Goal: Book appointment/travel/reservation

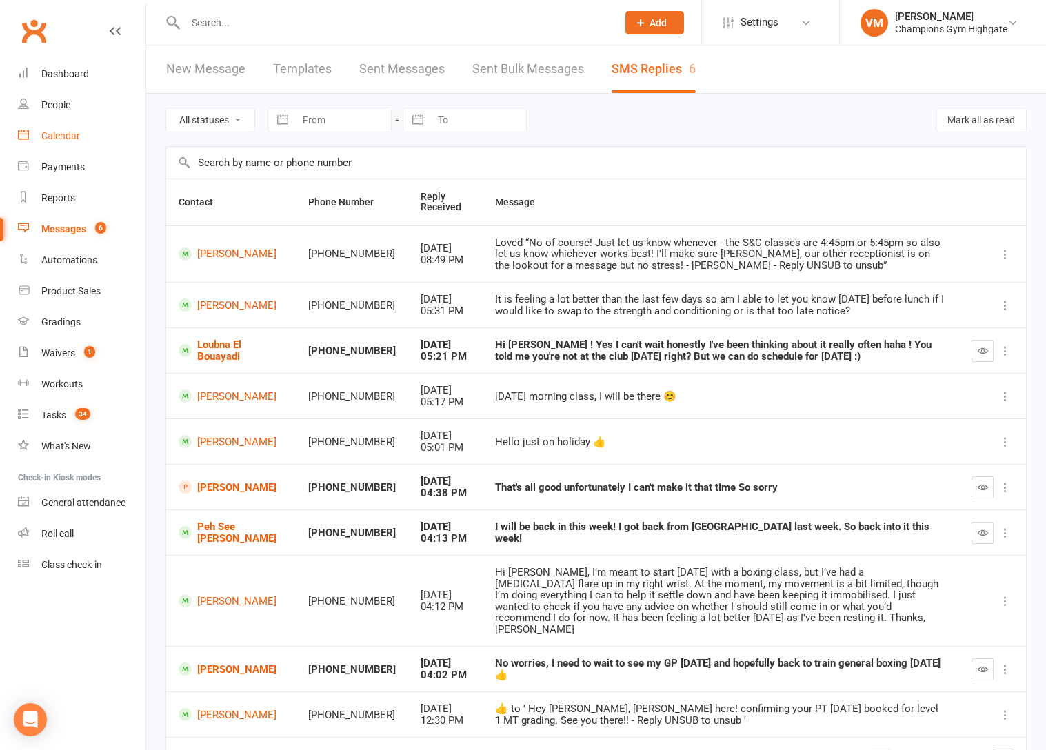
click at [80, 140] on link "Calendar" at bounding box center [82, 136] width 128 height 31
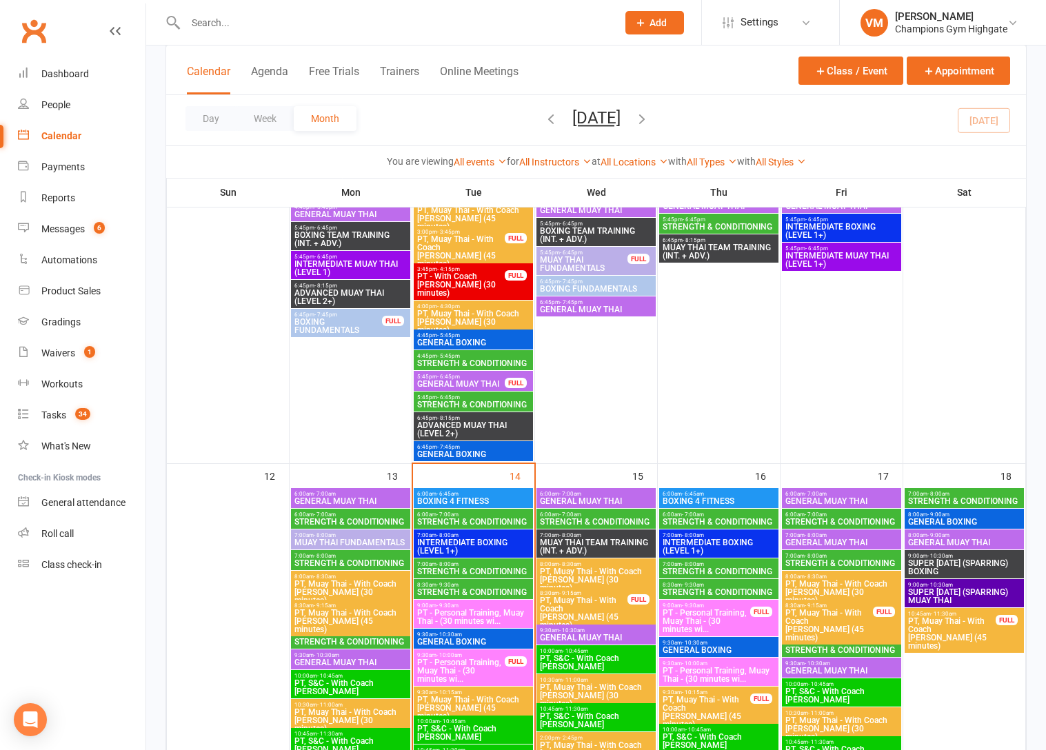
scroll to position [1128, 0]
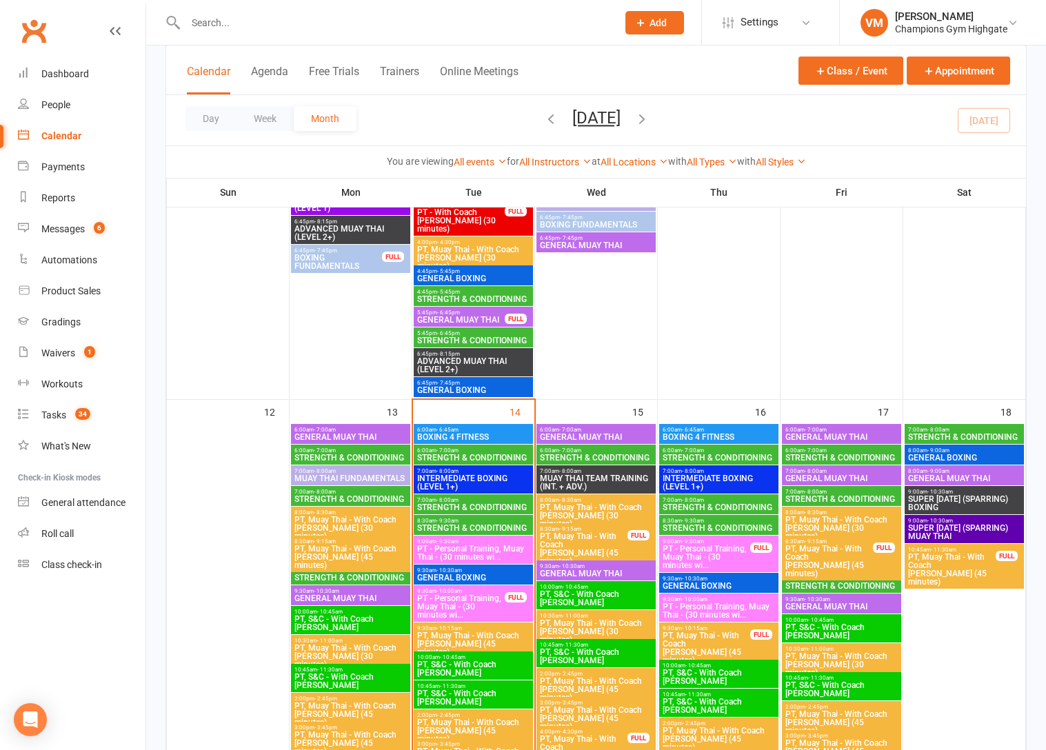
click at [465, 525] on span "STRENGTH & CONDITIONING" at bounding box center [473, 528] width 114 height 8
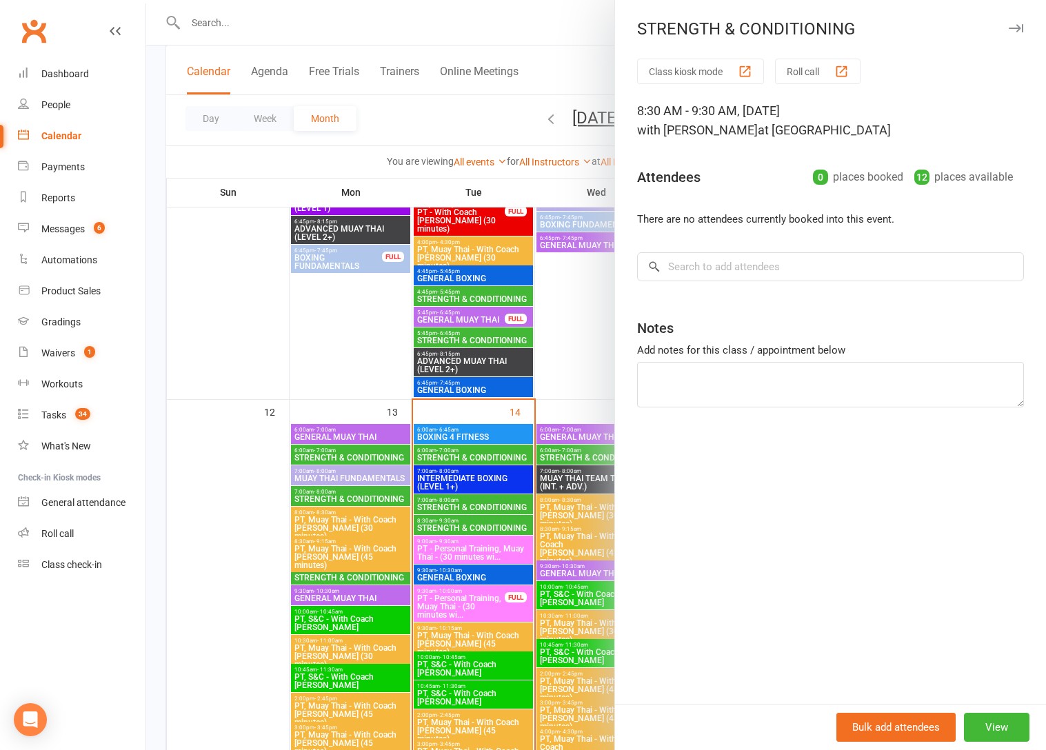
click at [465, 525] on div at bounding box center [596, 375] width 900 height 750
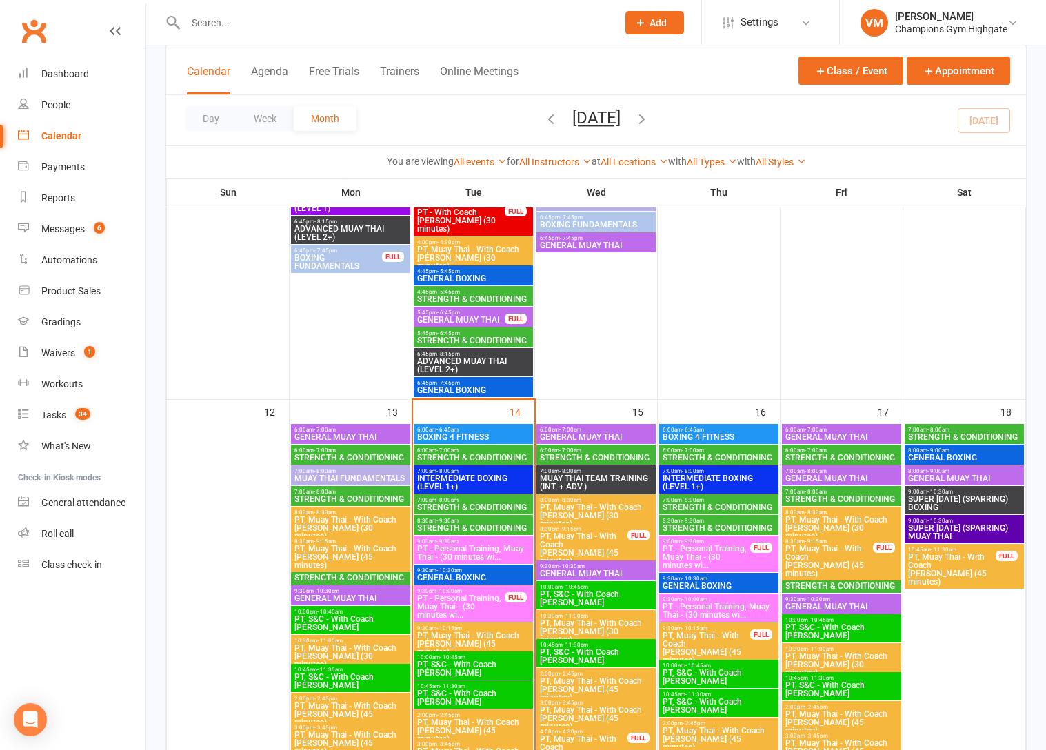
click at [465, 498] on span "7:00am - 8:00am" at bounding box center [473, 500] width 114 height 6
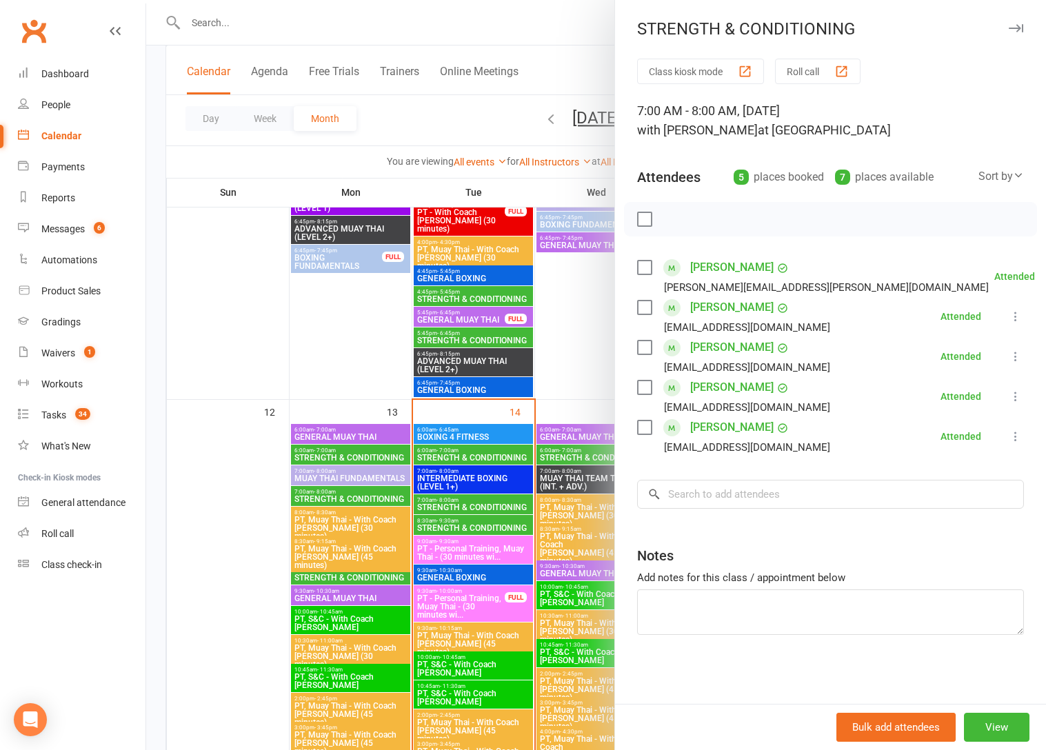
click at [465, 498] on div at bounding box center [596, 375] width 900 height 750
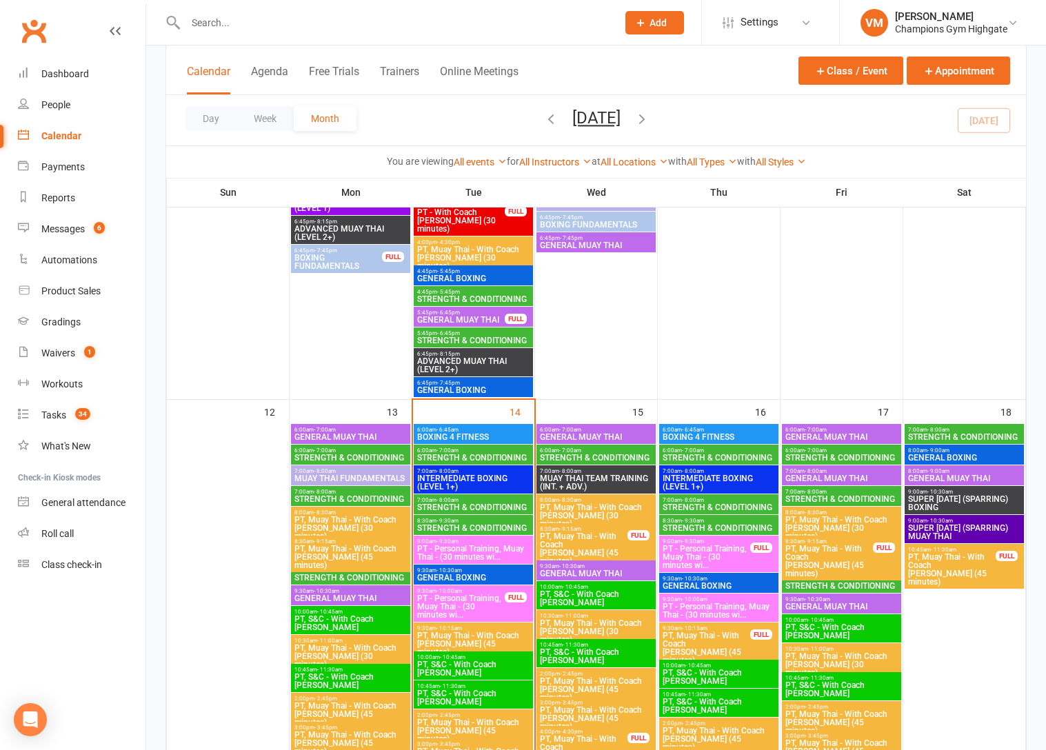
click at [476, 521] on span "8:30am - 9:30am" at bounding box center [473, 521] width 114 height 6
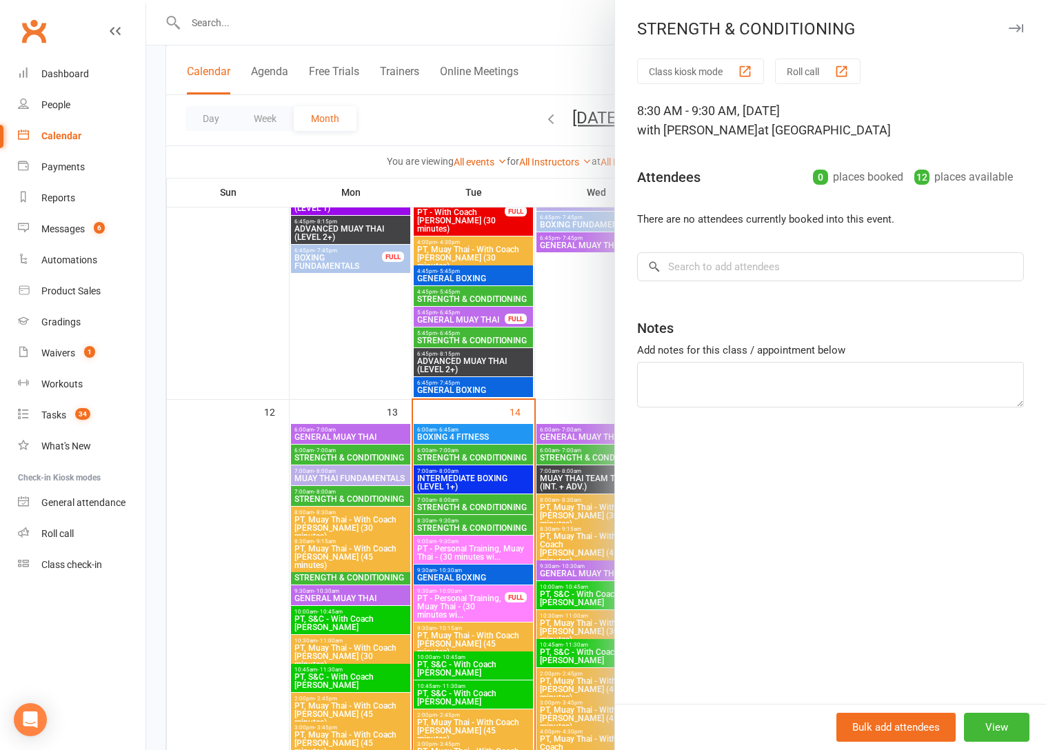
click at [476, 457] on div at bounding box center [596, 375] width 900 height 750
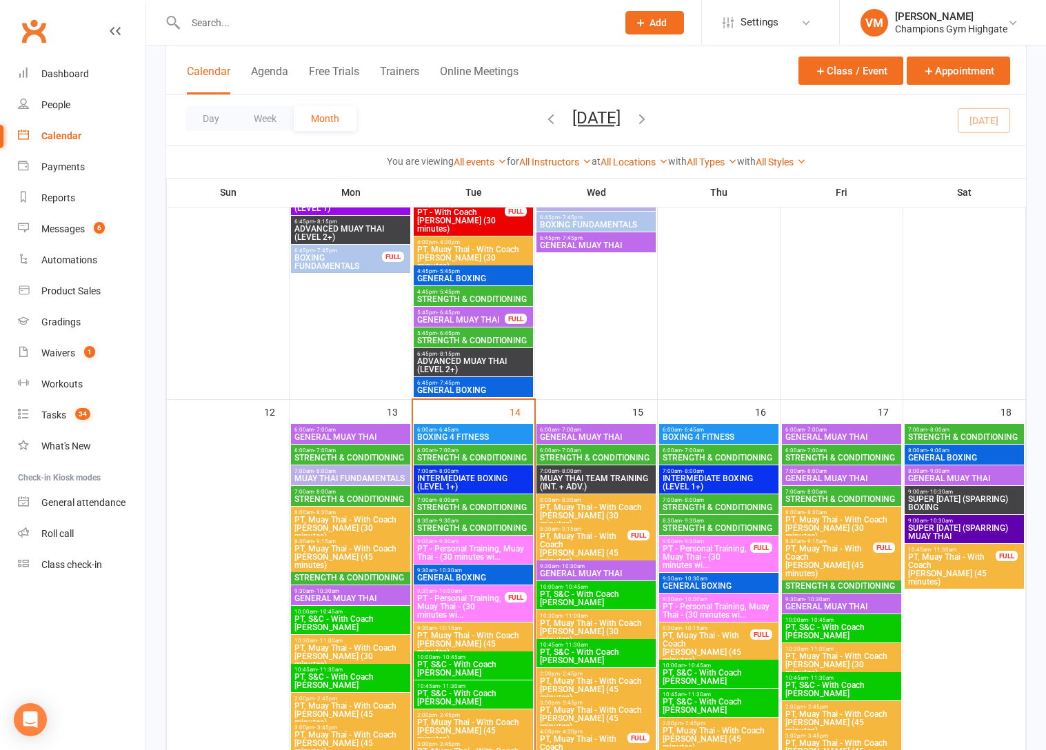
click at [476, 457] on span "STRENGTH & CONDITIONING" at bounding box center [473, 458] width 114 height 8
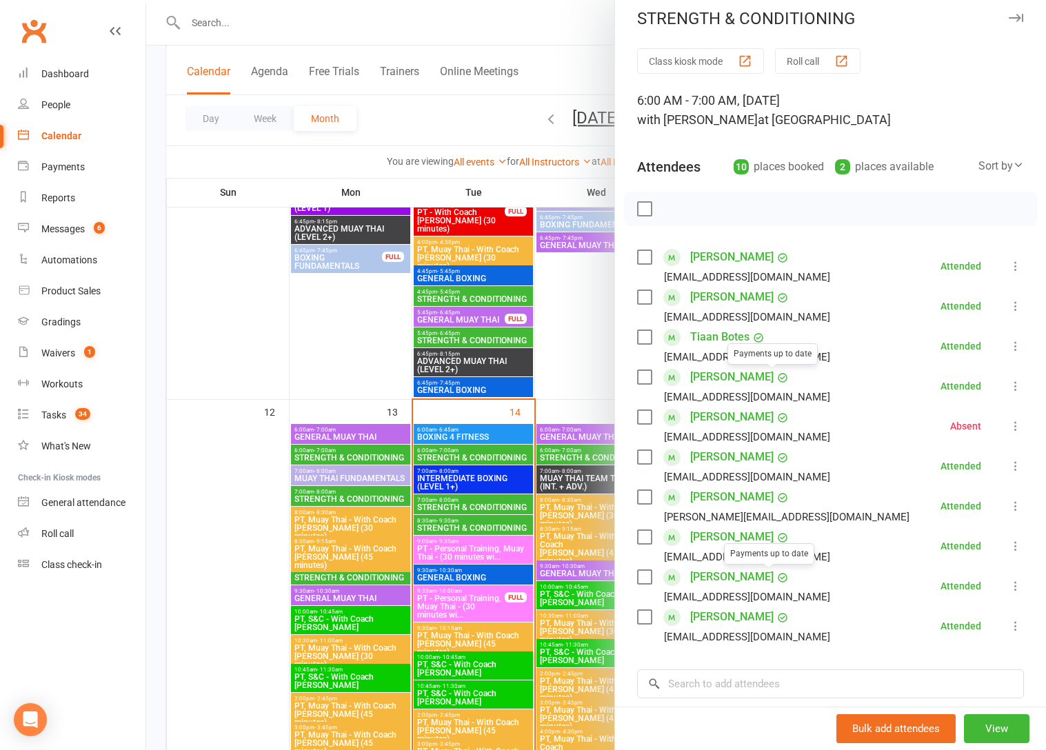
scroll to position [0, 0]
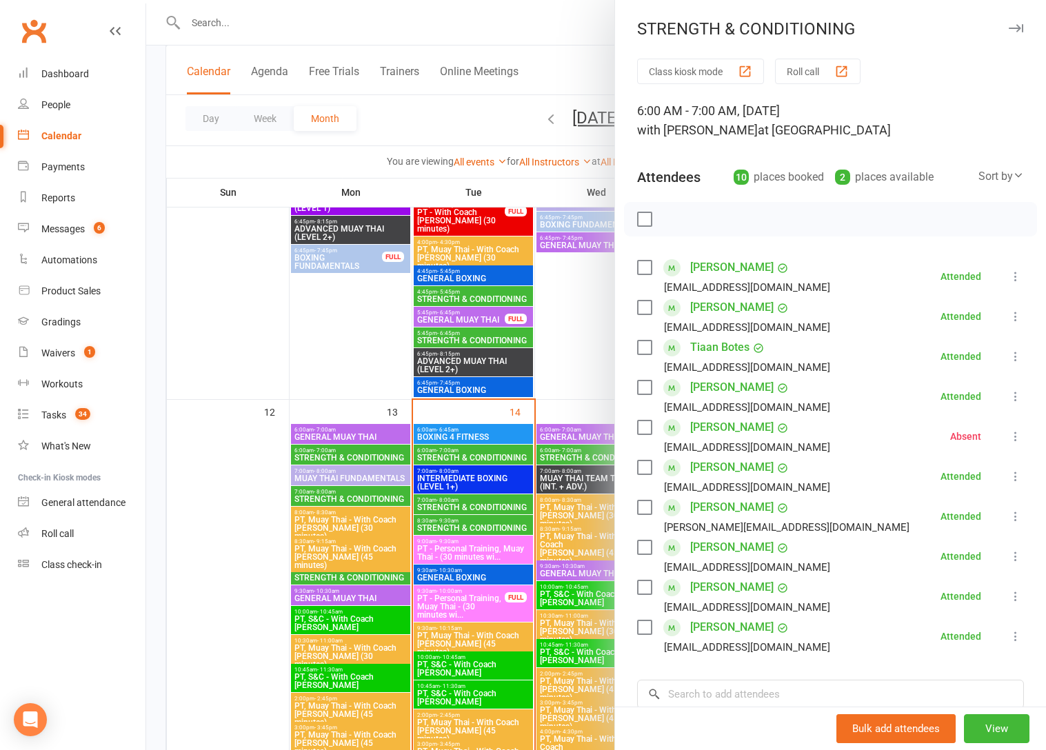
click at [485, 507] on div at bounding box center [596, 375] width 900 height 750
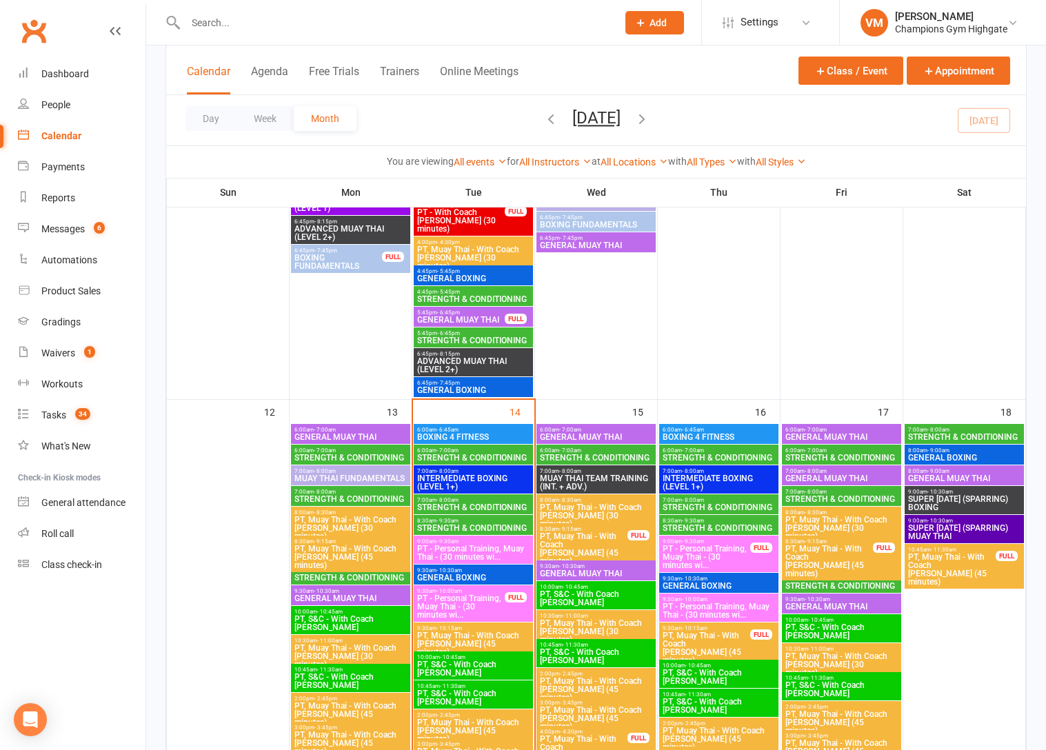
click at [485, 507] on div at bounding box center [596, 375] width 900 height 750
click at [485, 507] on span "STRENGTH & CONDITIONING" at bounding box center [473, 507] width 114 height 8
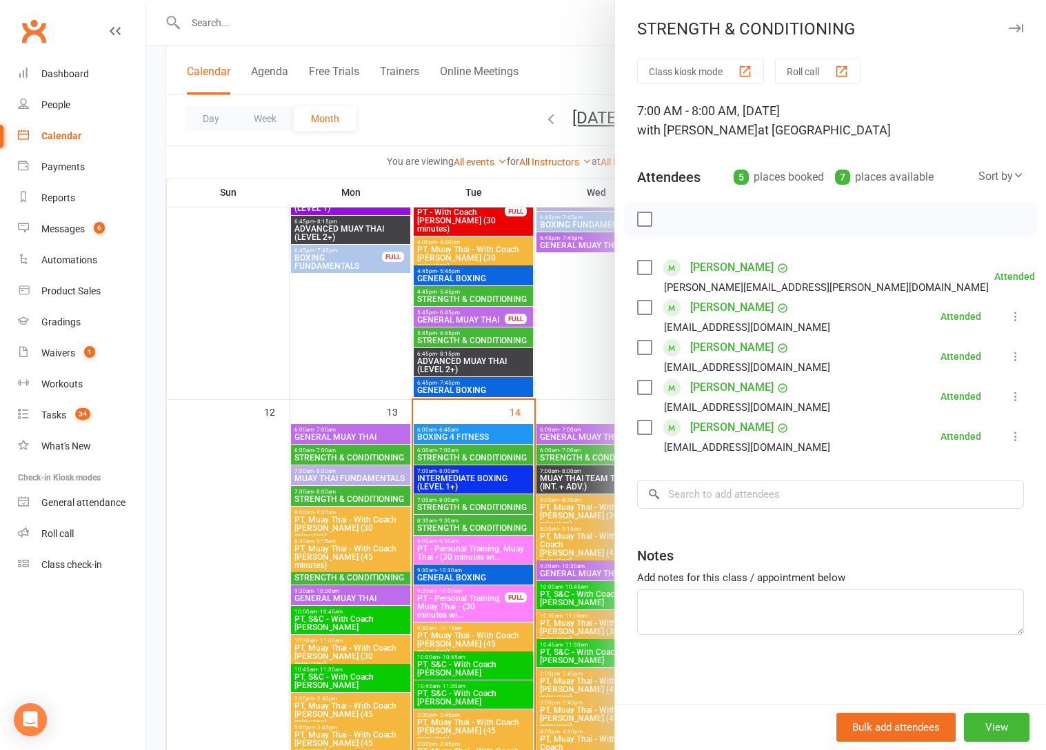
click at [469, 520] on div at bounding box center [596, 375] width 900 height 750
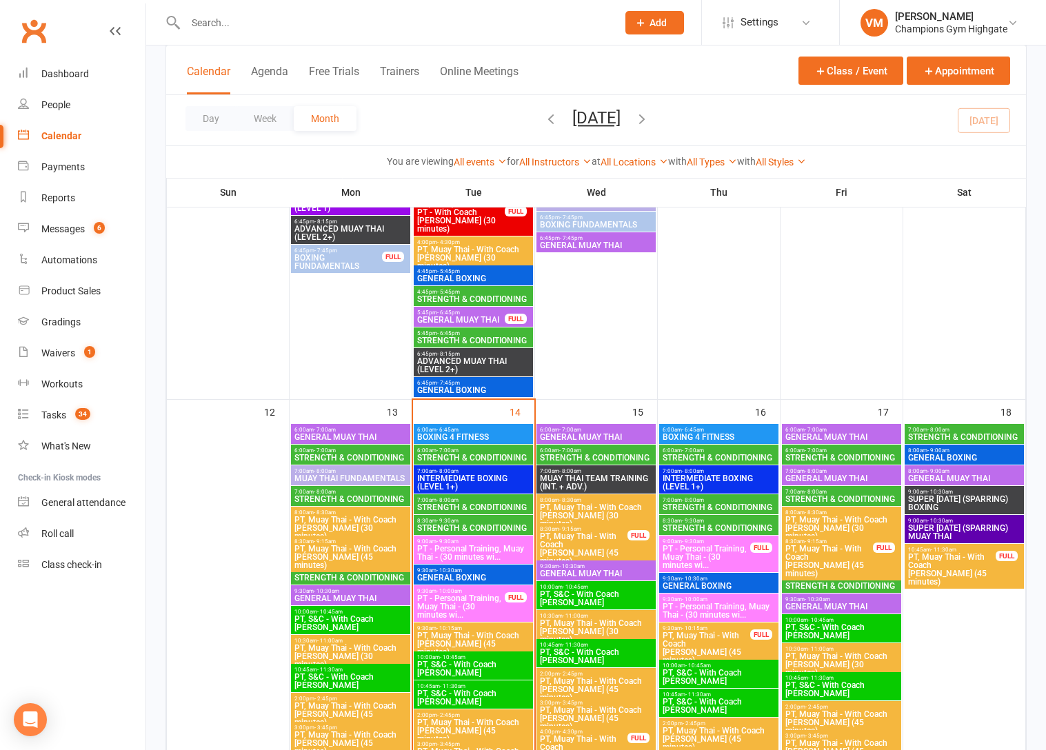
click at [593, 454] on span "STRENGTH & CONDITIONING" at bounding box center [596, 458] width 114 height 8
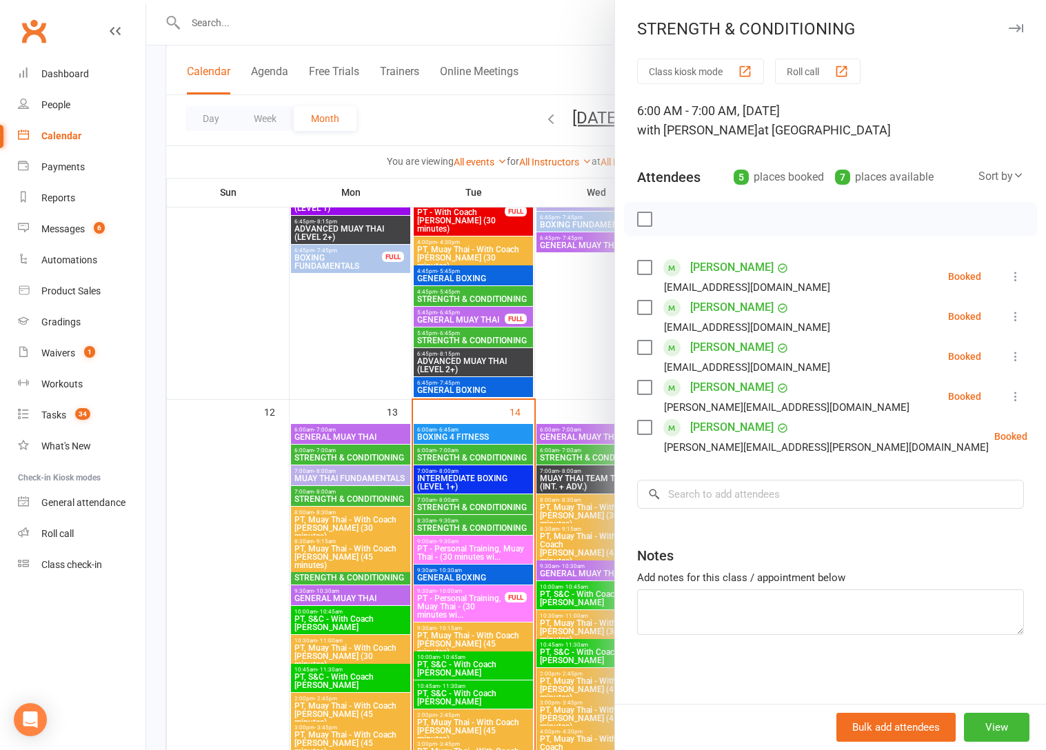
click at [590, 452] on div at bounding box center [596, 375] width 900 height 750
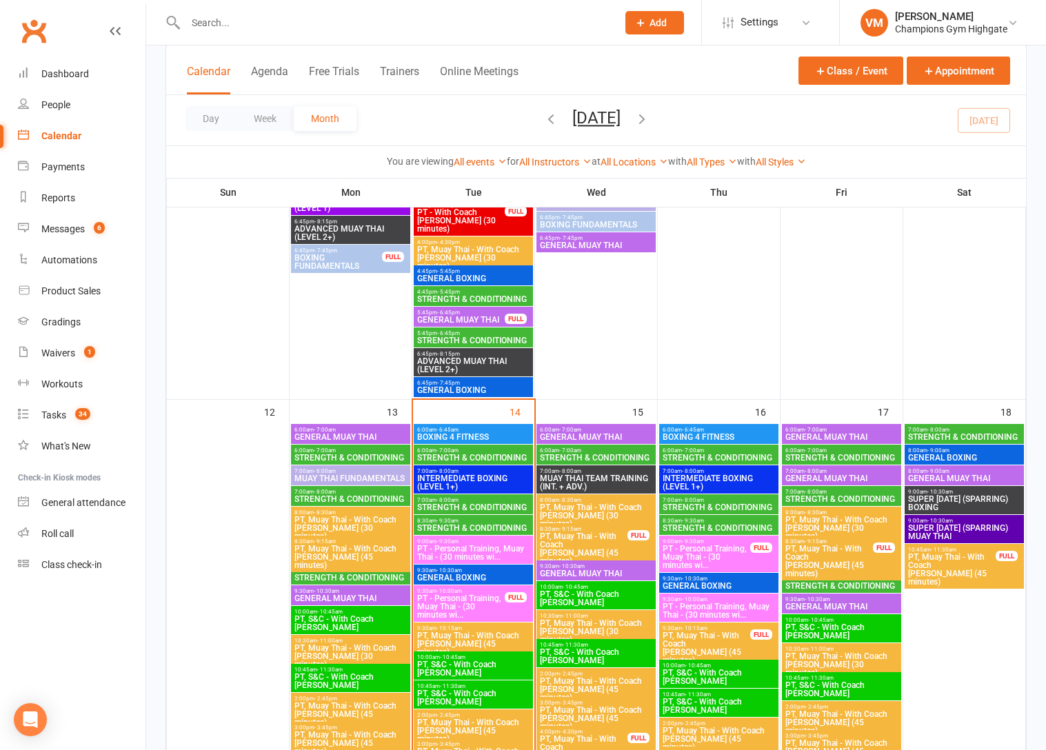
click at [731, 446] on div "6:00am - 7:00am STRENGTH & CONDITIONING" at bounding box center [718, 455] width 119 height 20
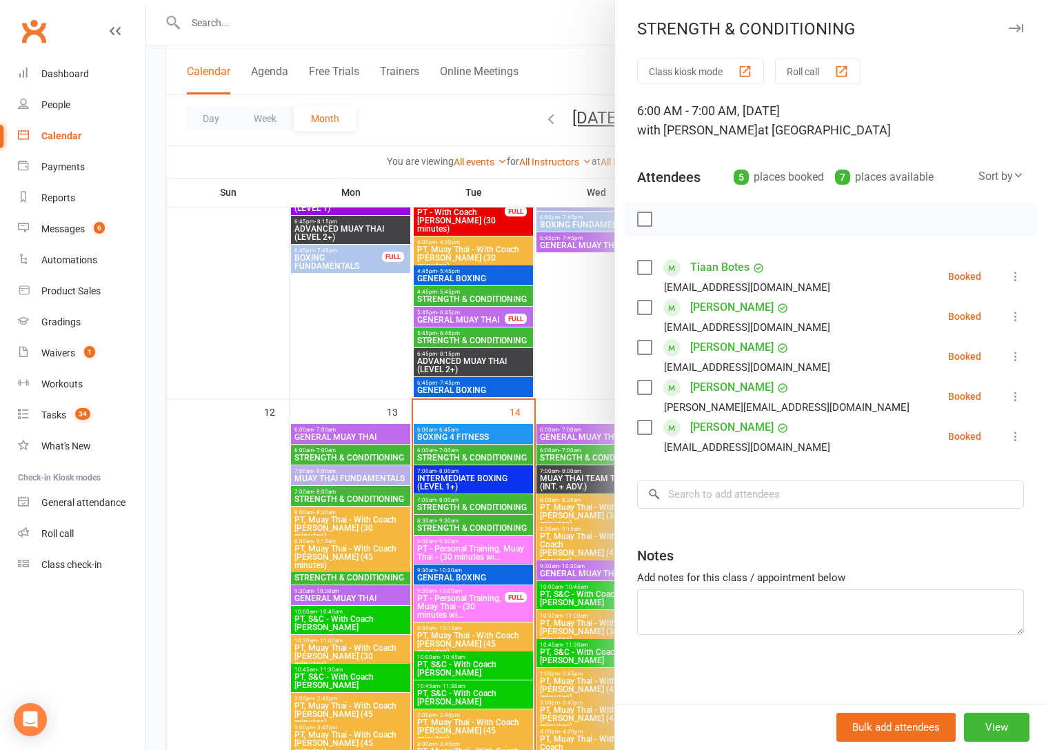
click at [566, 470] on div at bounding box center [596, 375] width 900 height 750
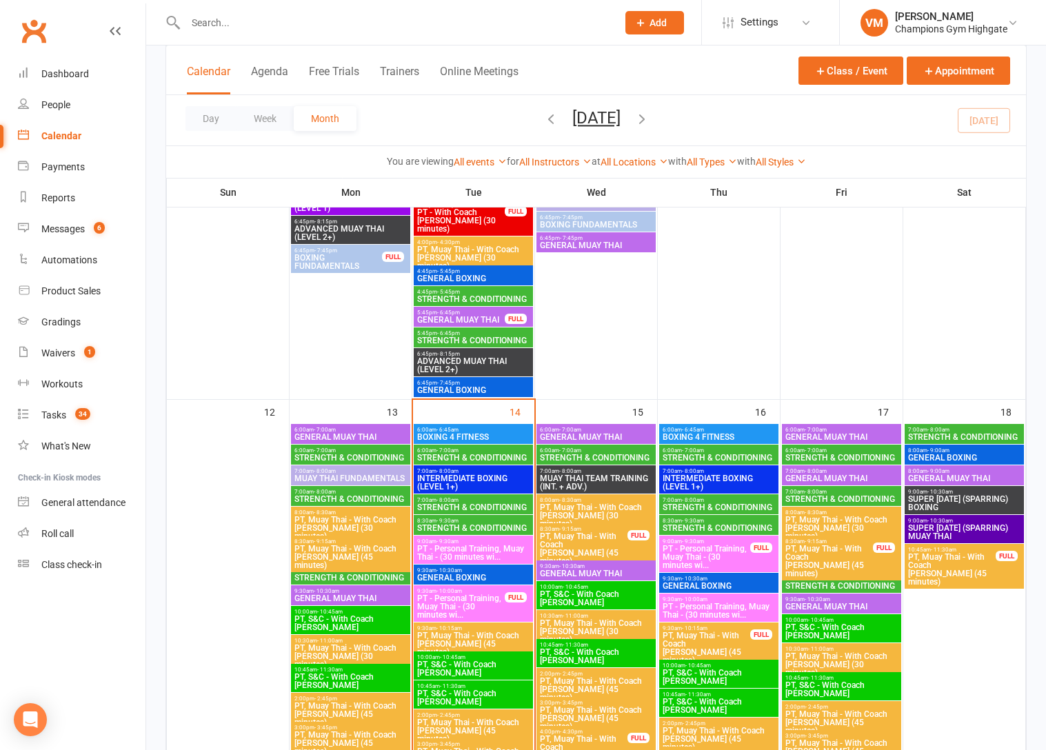
click at [723, 526] on span "STRENGTH & CONDITIONING" at bounding box center [719, 528] width 114 height 8
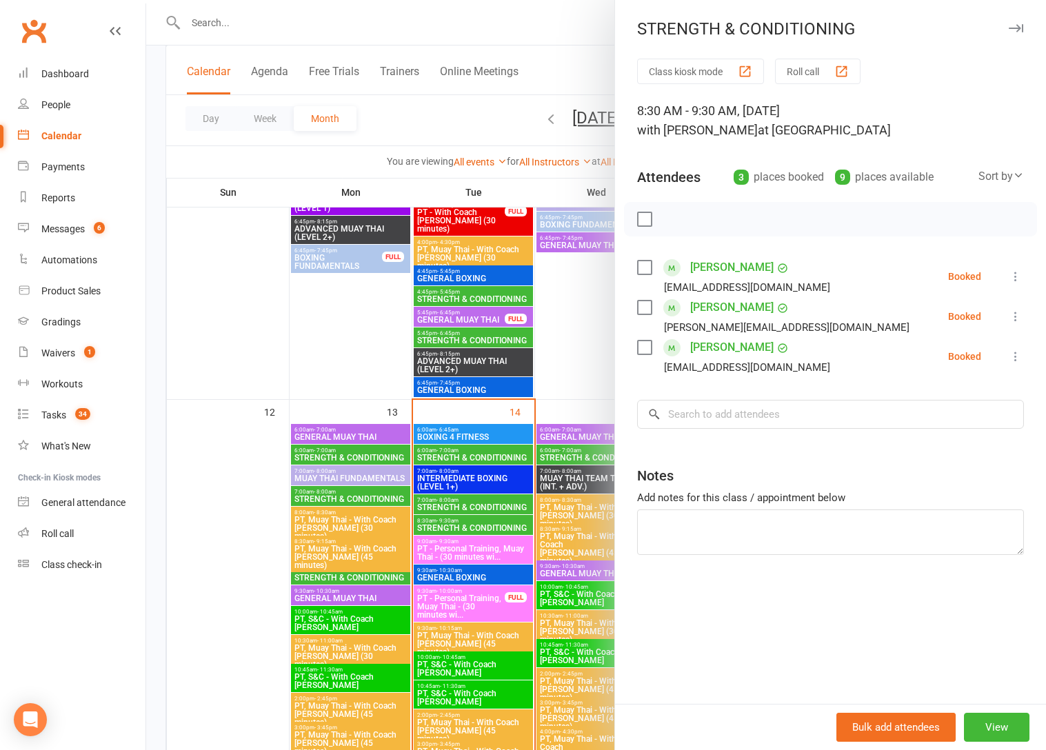
click at [560, 545] on div at bounding box center [596, 375] width 900 height 750
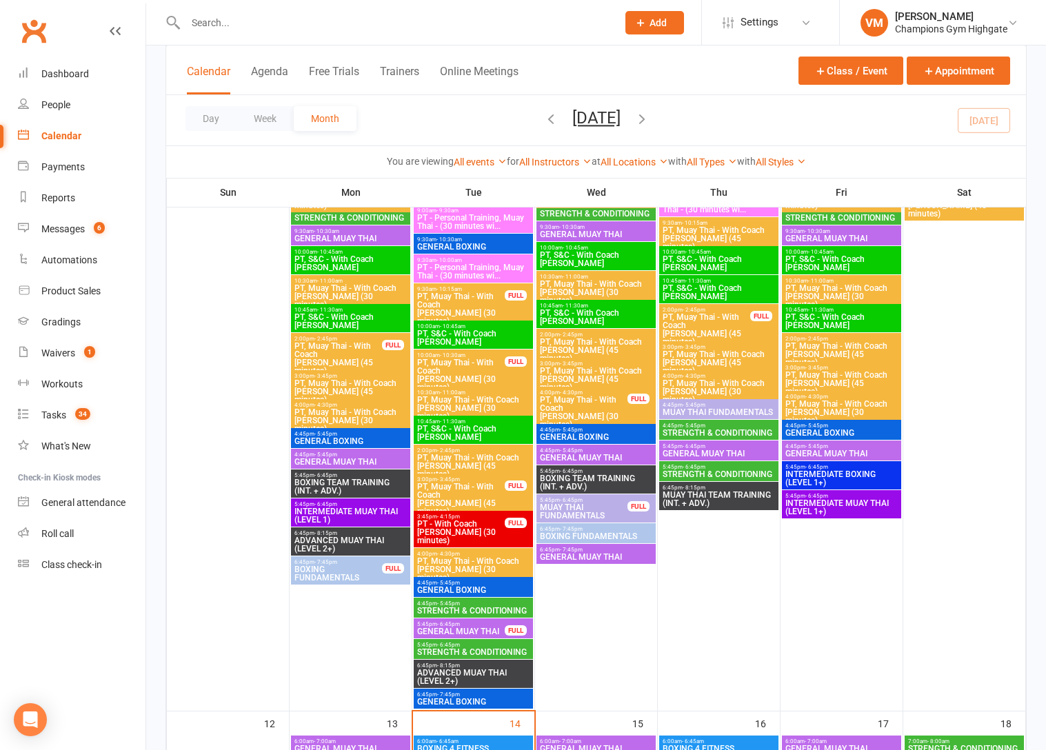
scroll to position [587, 0]
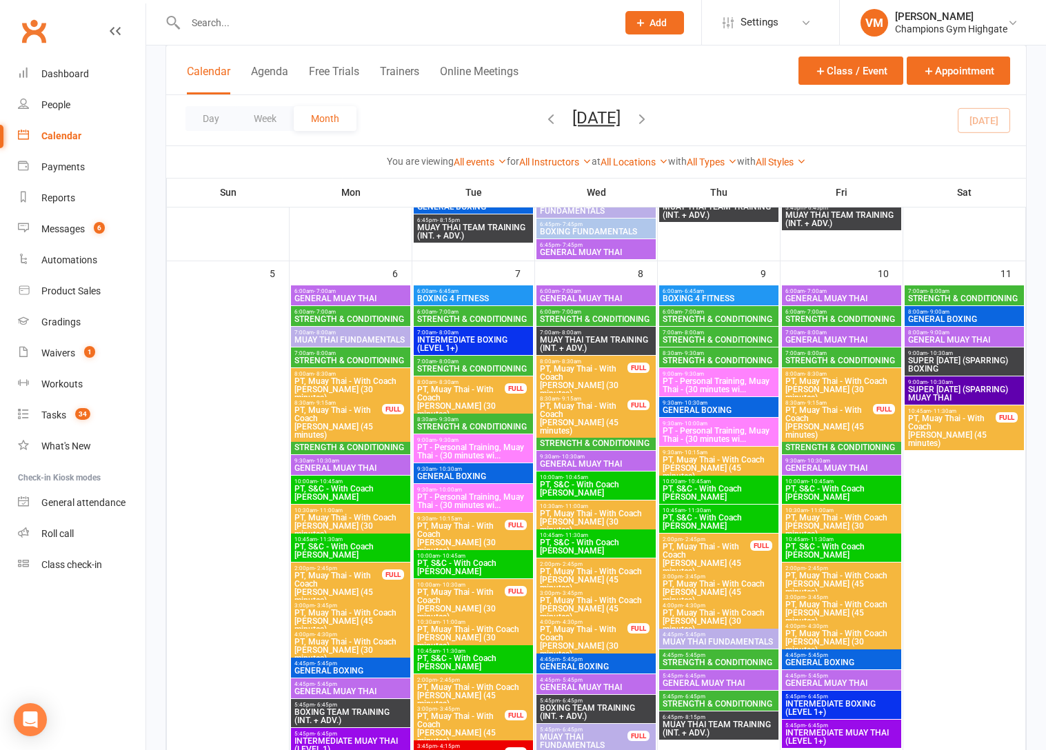
click at [472, 418] on span "8:30am - 9:30am" at bounding box center [473, 419] width 114 height 6
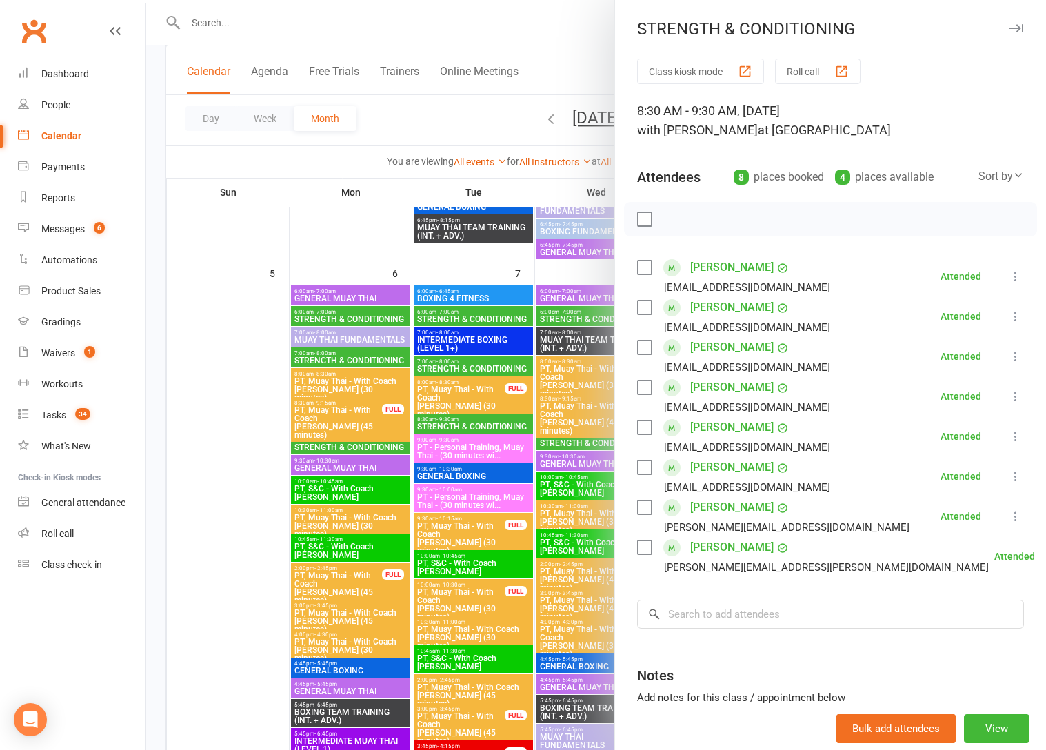
click at [486, 421] on div at bounding box center [596, 375] width 900 height 750
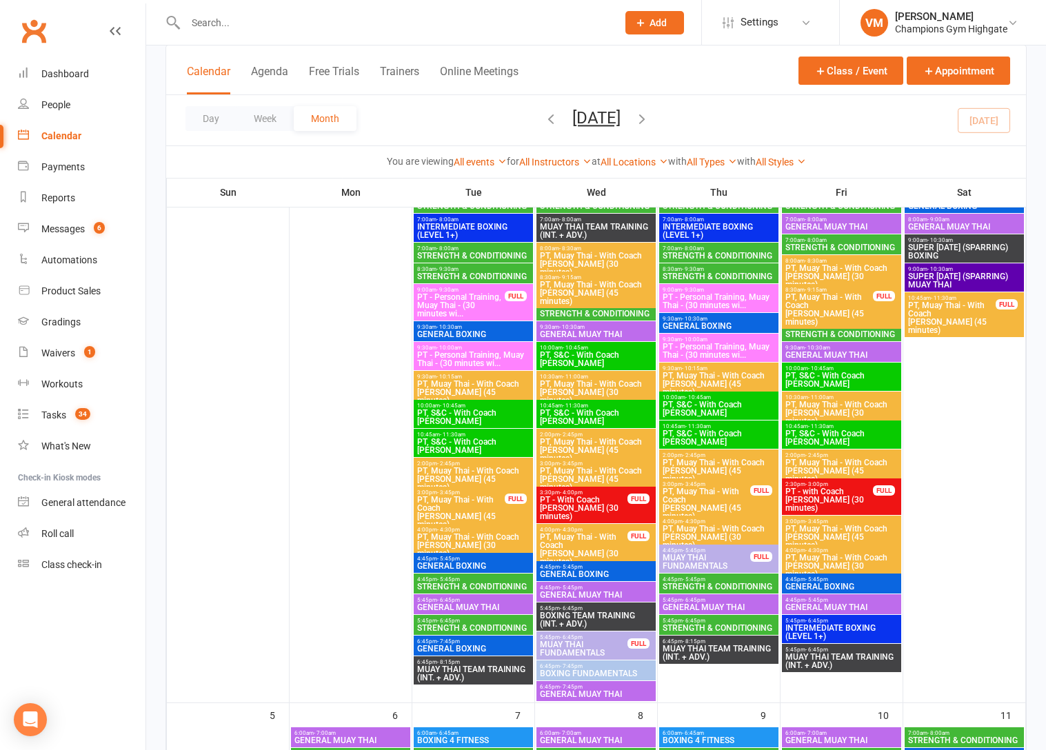
scroll to position [35, 0]
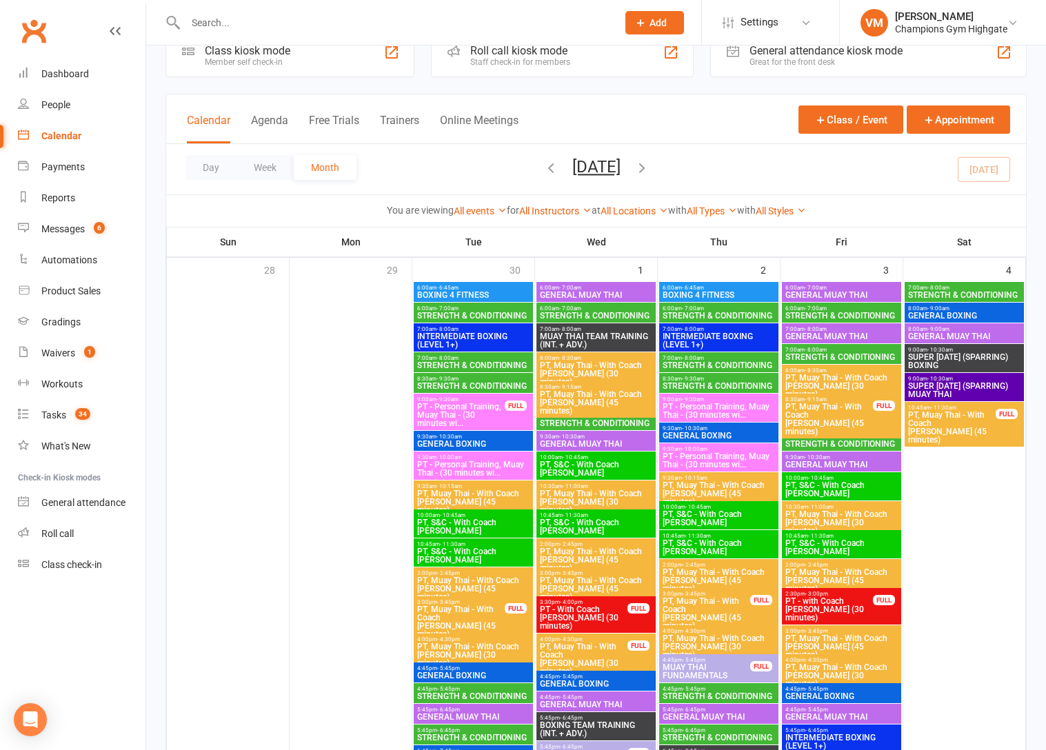
click at [478, 383] on span "STRENGTH & CONDITIONING" at bounding box center [473, 386] width 114 height 8
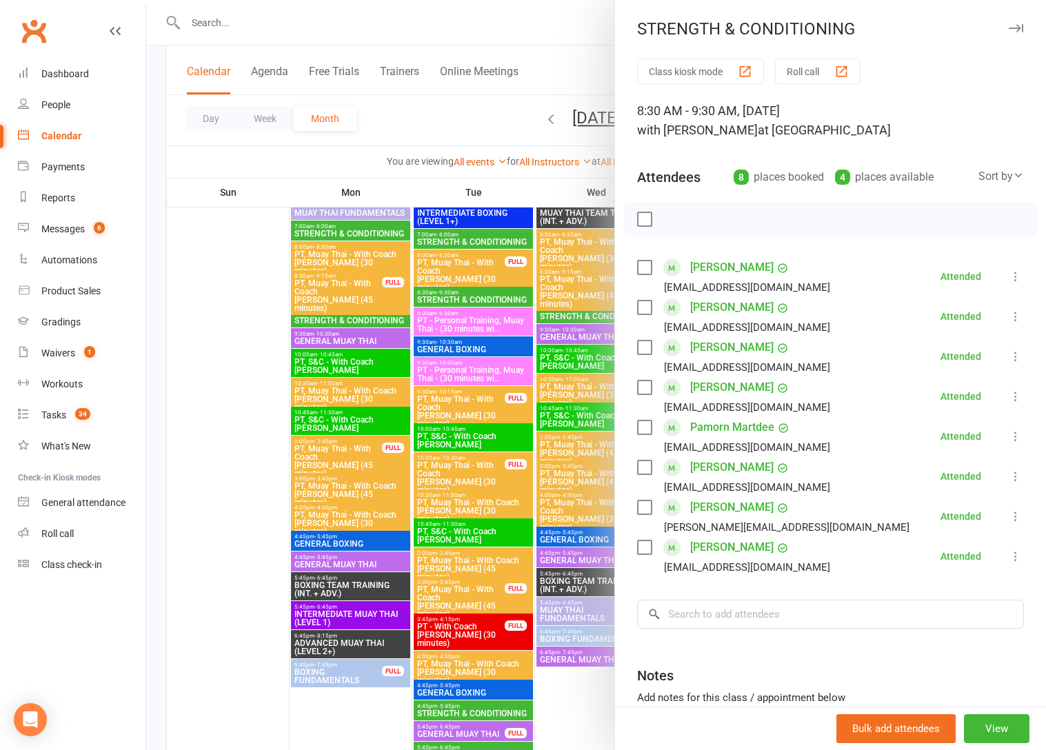
scroll to position [713, 0]
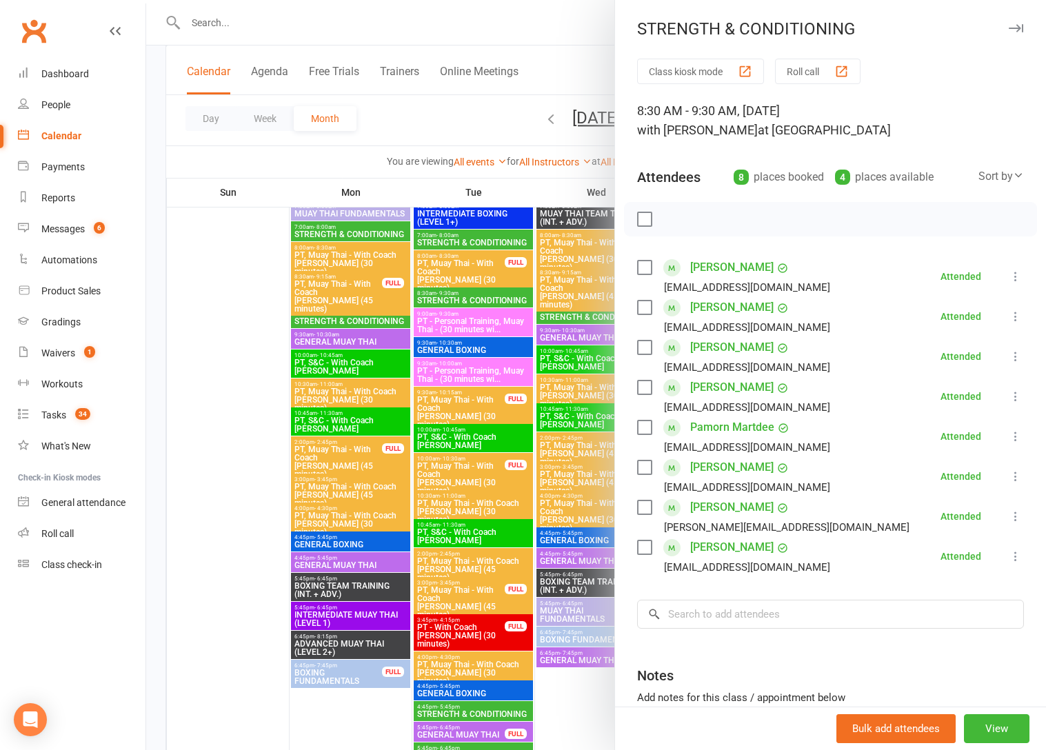
click at [458, 299] on div at bounding box center [596, 375] width 900 height 750
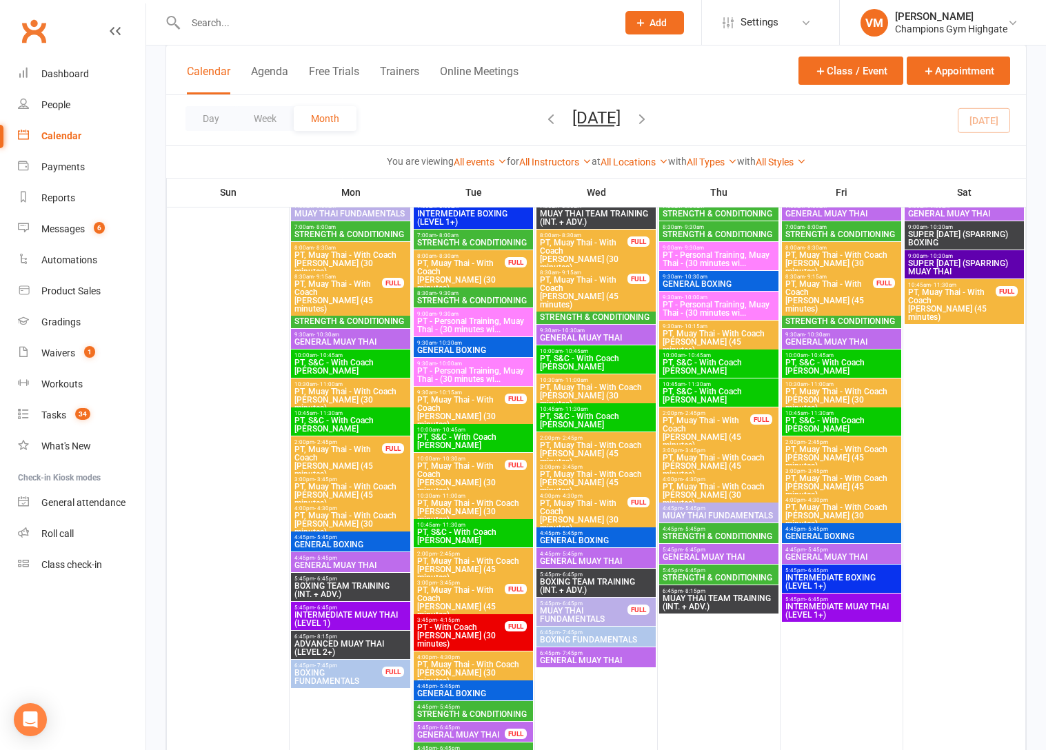
click at [458, 299] on span "STRENGTH & CONDITIONING" at bounding box center [473, 300] width 114 height 8
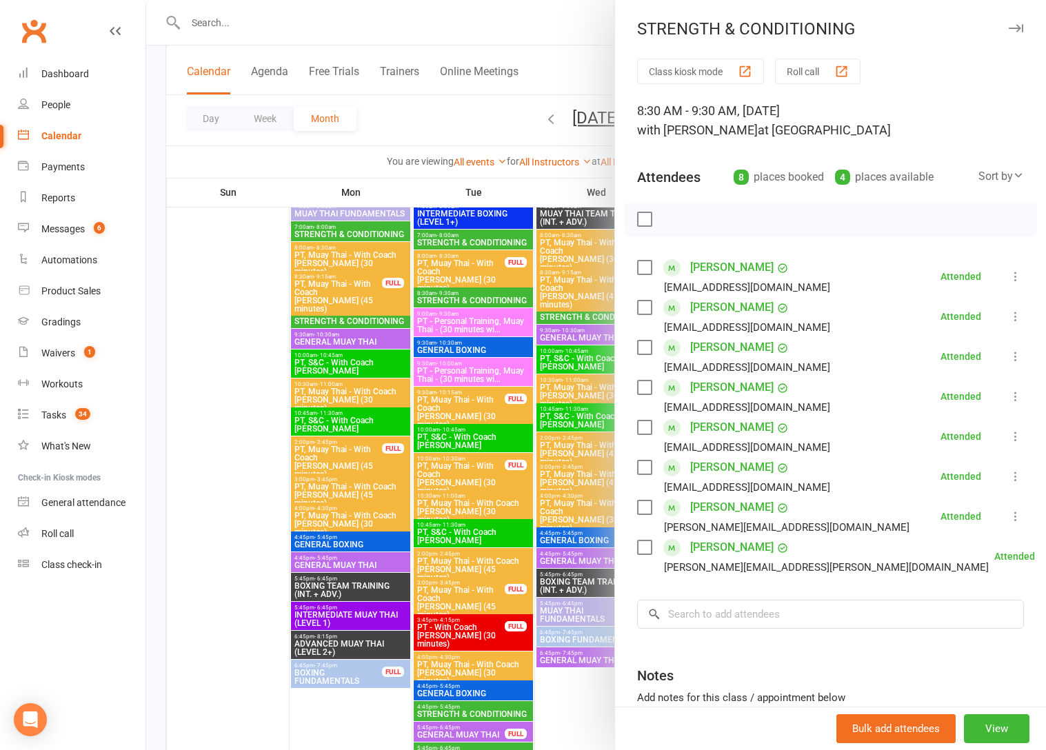
click at [558, 310] on div at bounding box center [596, 375] width 900 height 750
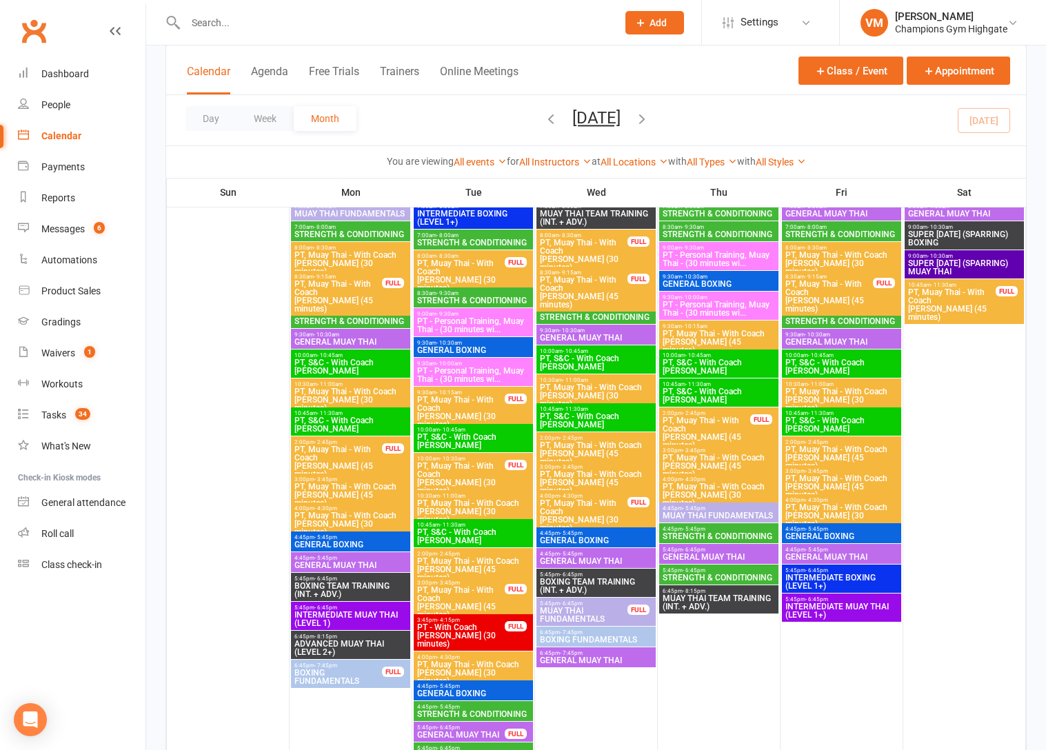
click at [559, 310] on span "- 9:30am" at bounding box center [570, 310] width 22 height 6
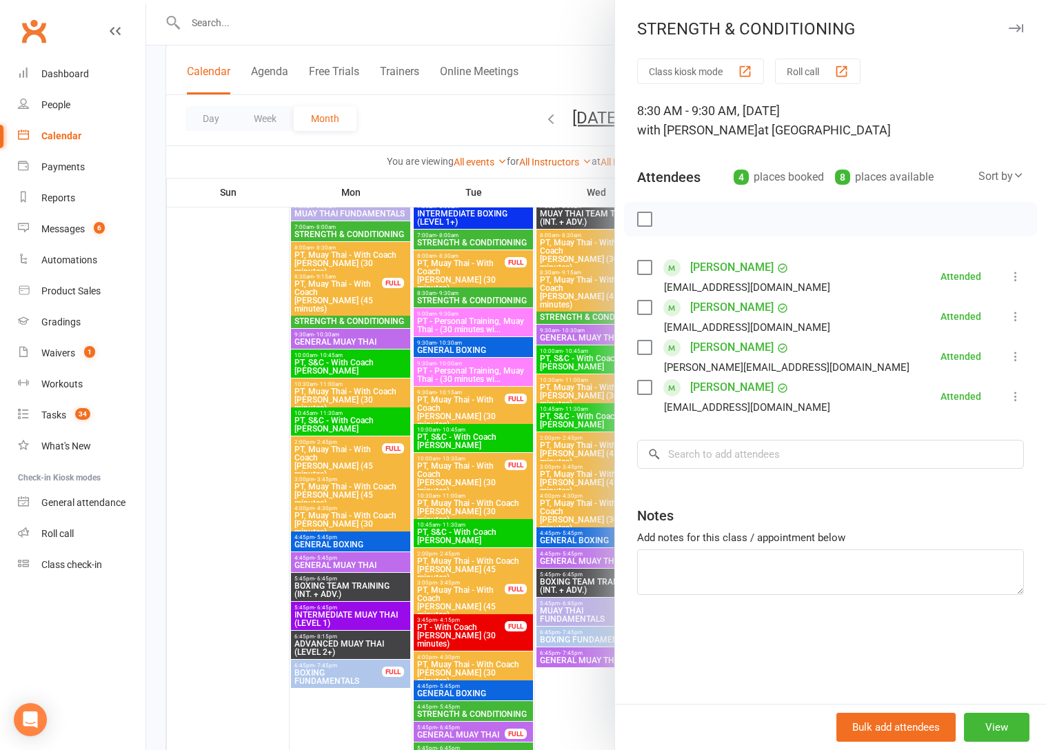
click at [558, 310] on div at bounding box center [596, 375] width 900 height 750
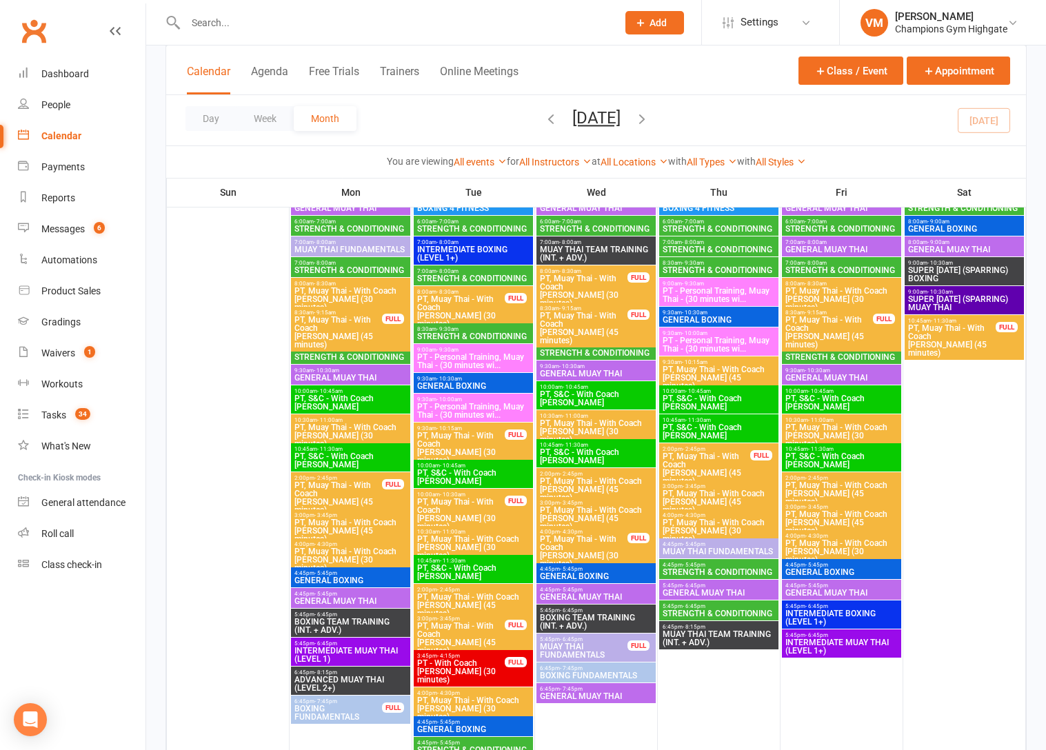
scroll to position [671, 0]
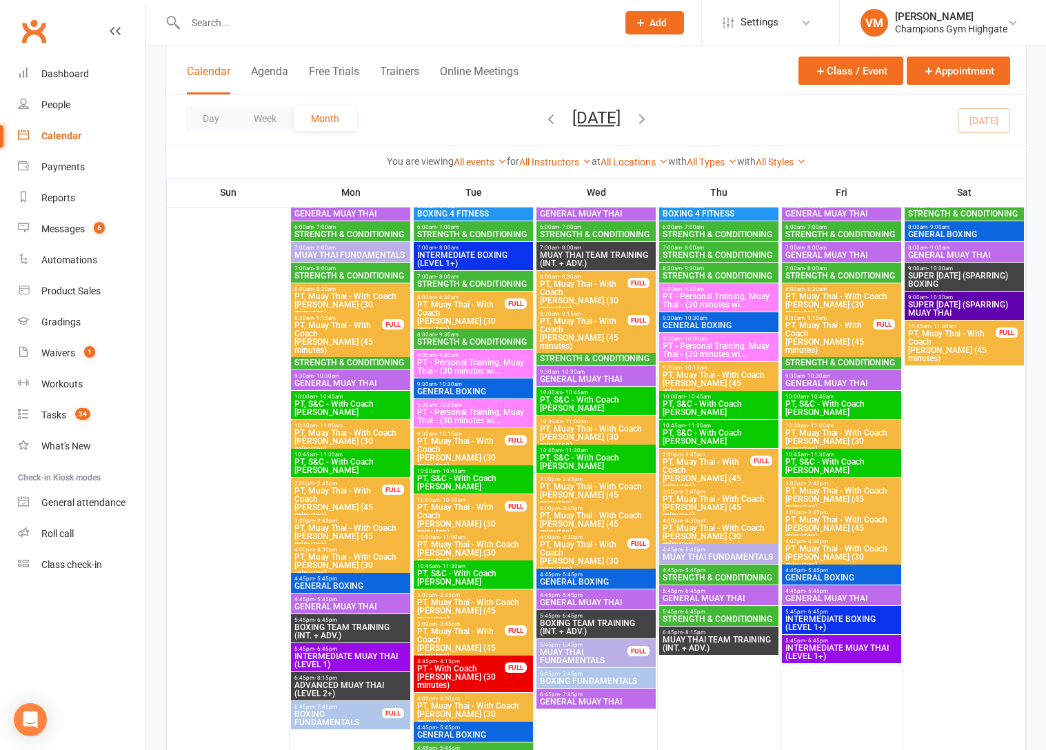
click at [715, 274] on span "STRENGTH & CONDITIONING" at bounding box center [719, 276] width 114 height 8
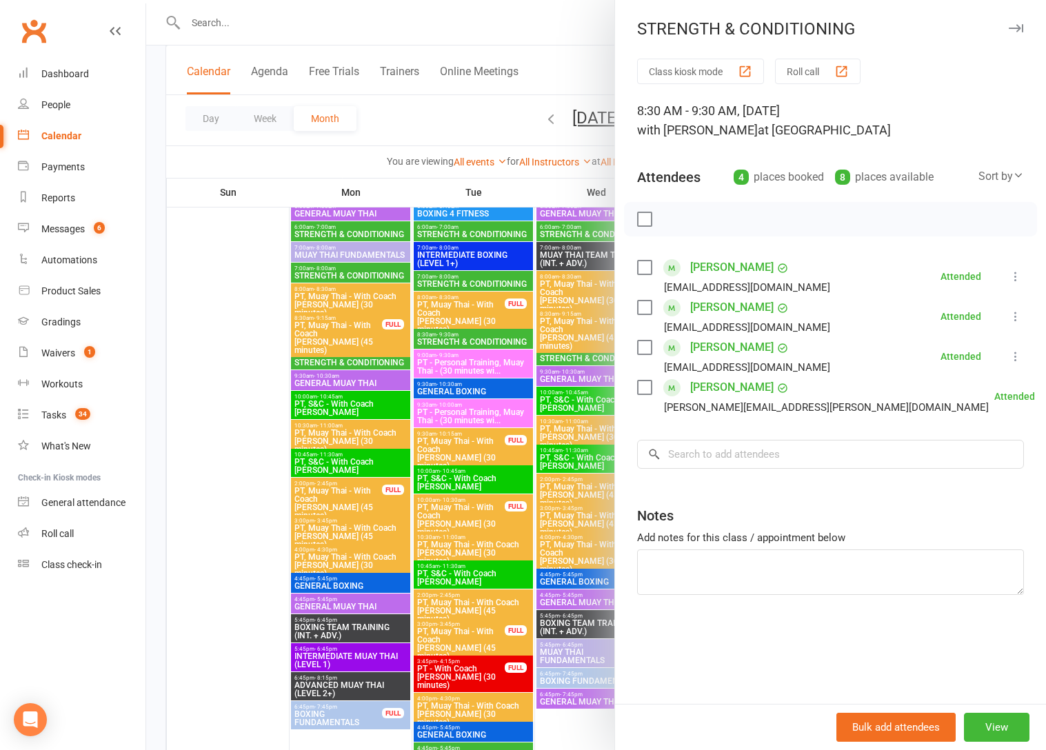
click at [569, 322] on div at bounding box center [596, 375] width 900 height 750
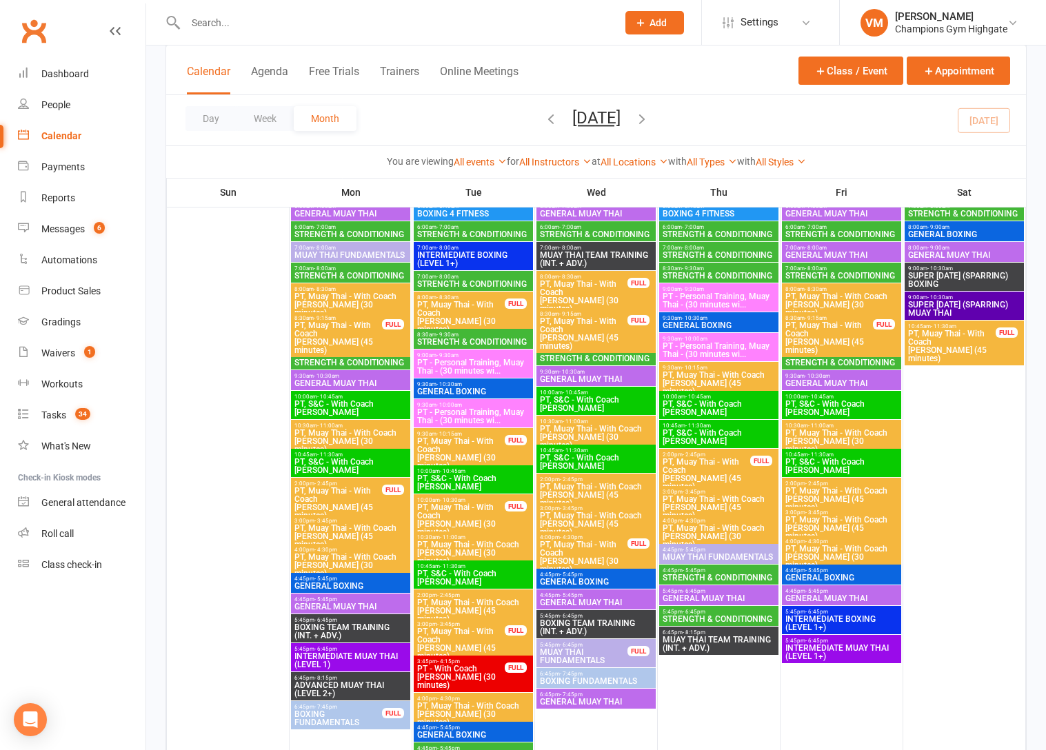
scroll to position [501, 0]
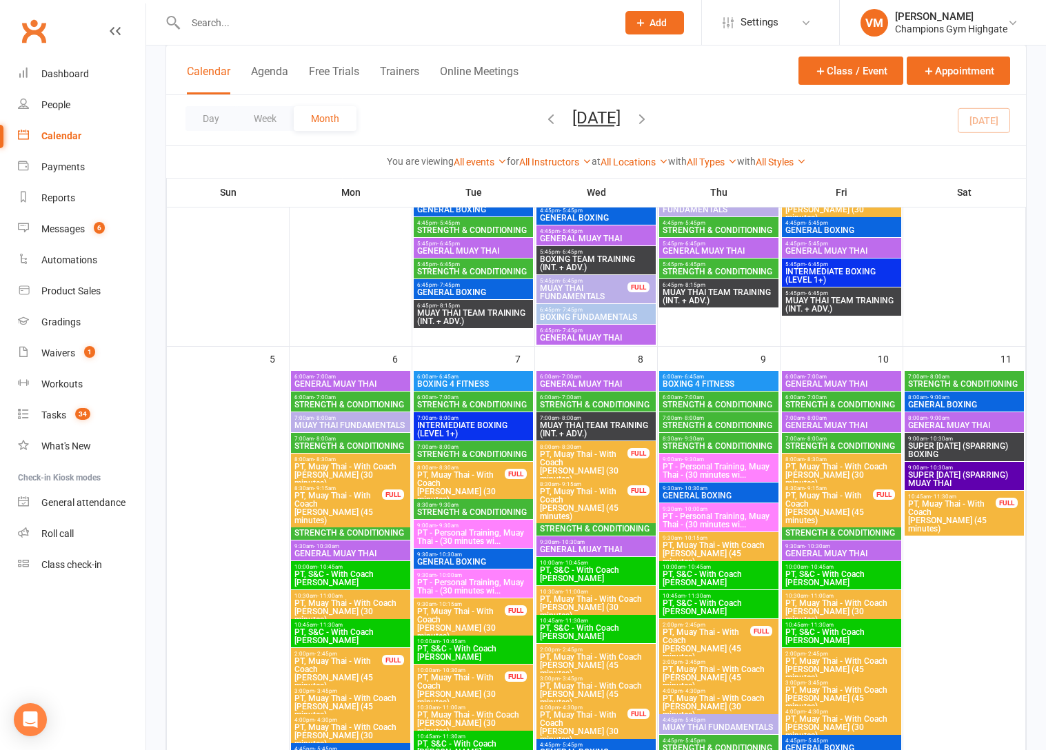
click at [814, 438] on span "- 8:00am" at bounding box center [816, 439] width 22 height 6
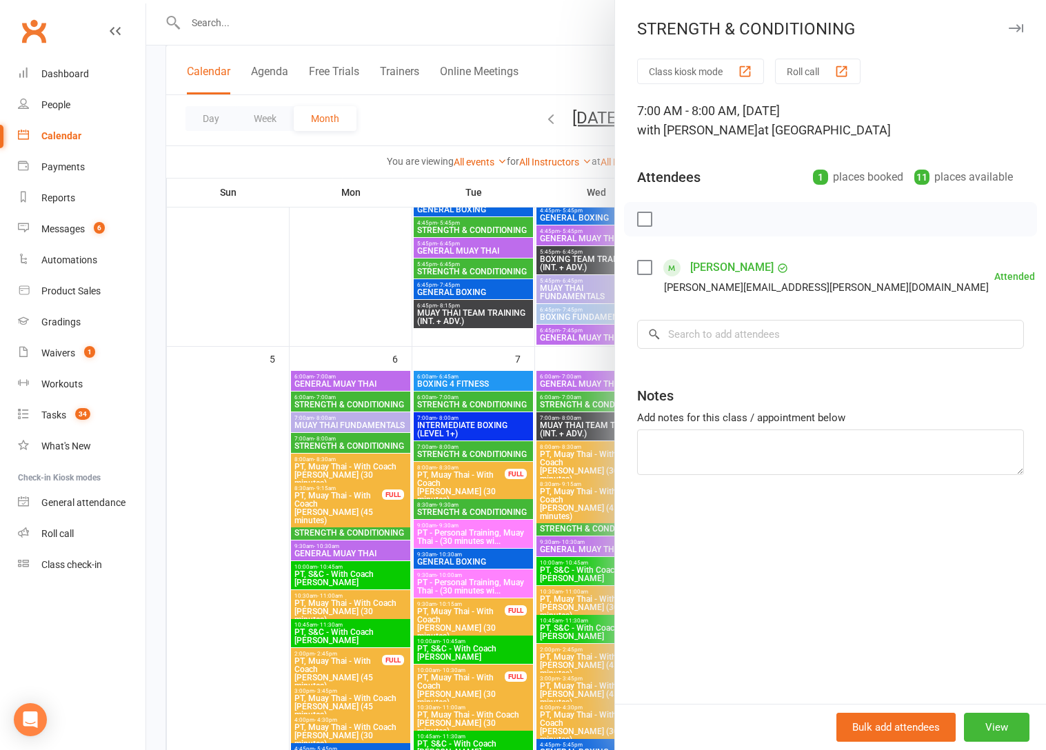
click at [555, 485] on div at bounding box center [596, 375] width 900 height 750
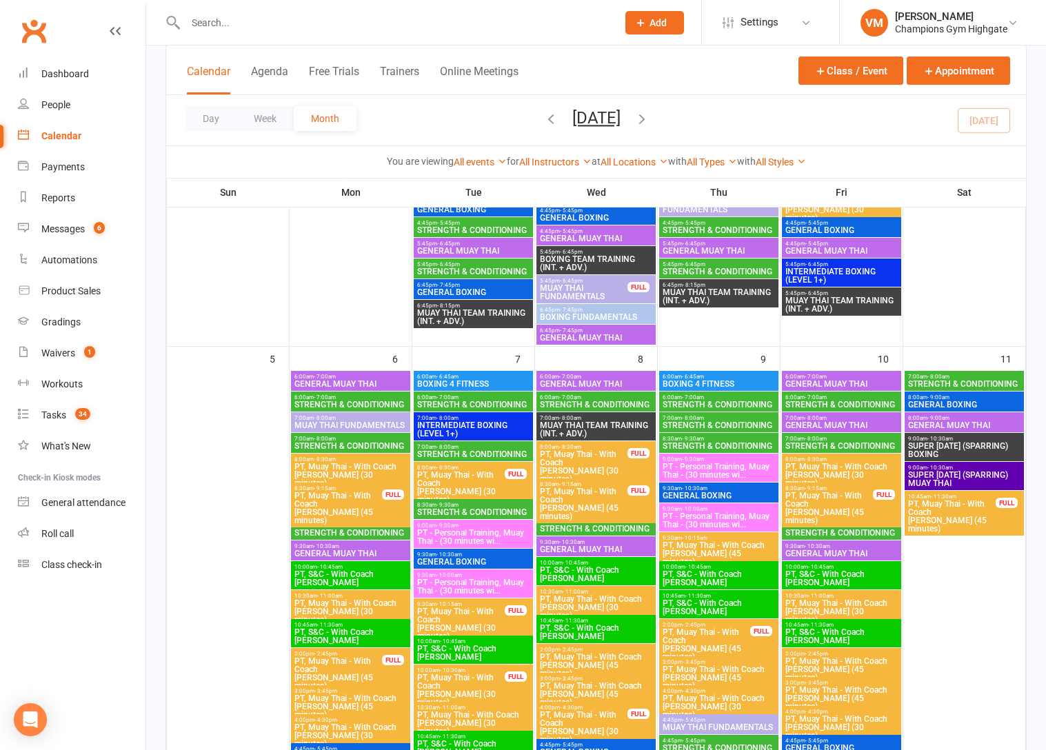
click at [813, 396] on span "- 7:00am" at bounding box center [816, 397] width 22 height 6
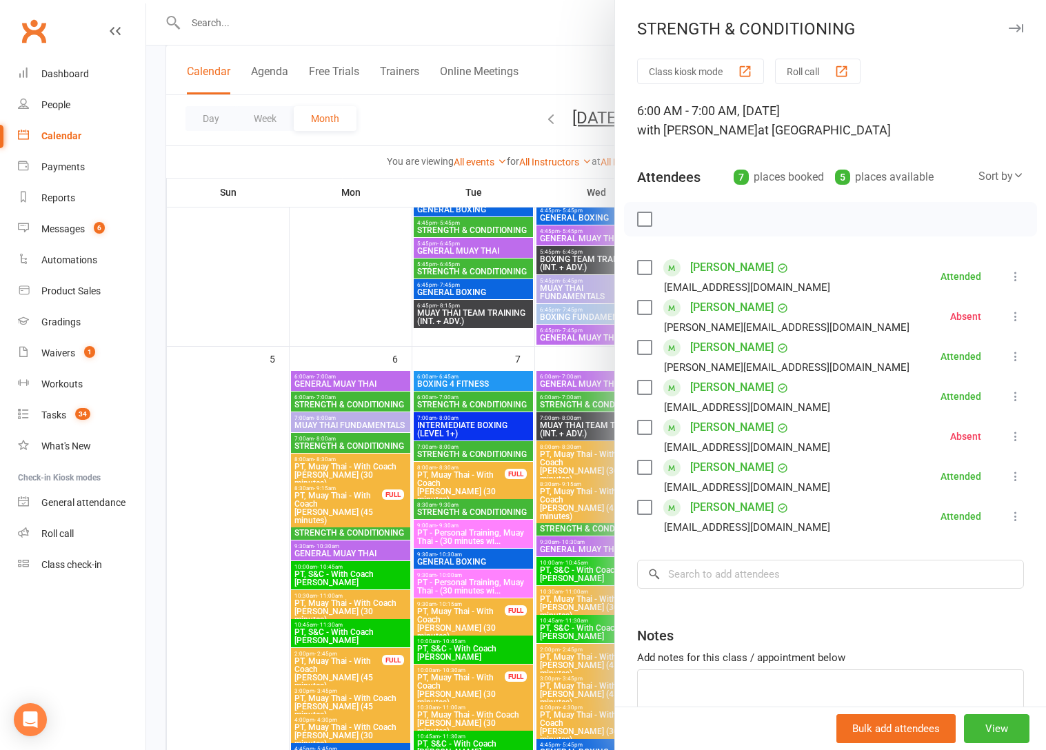
click at [534, 479] on div at bounding box center [596, 375] width 900 height 750
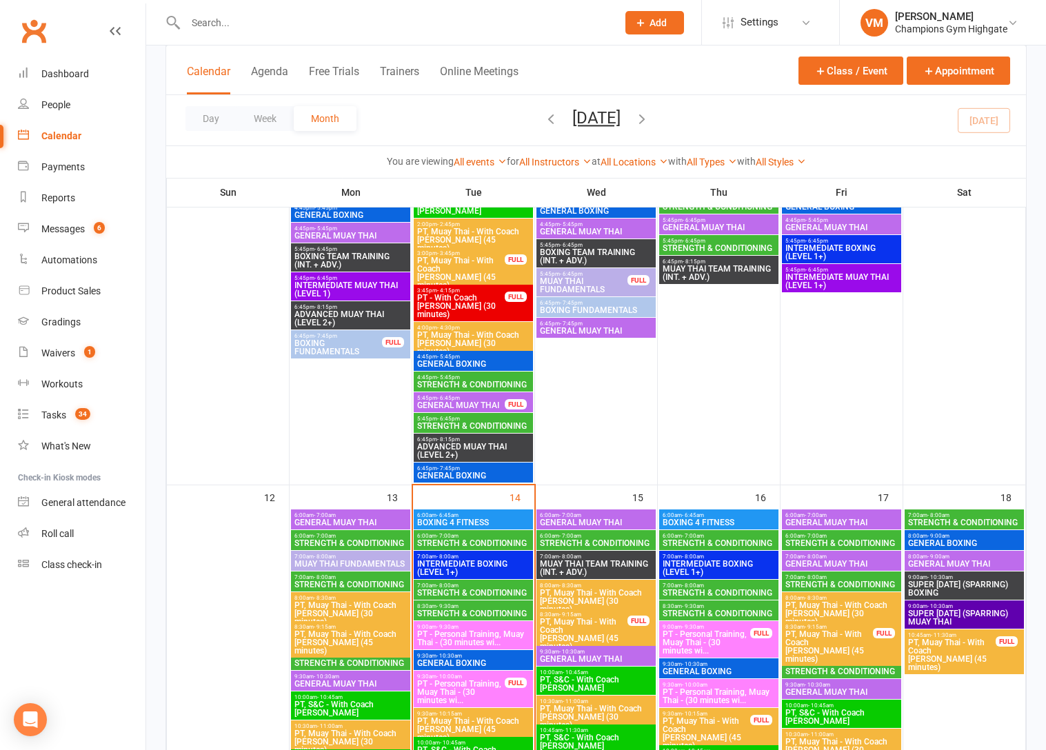
scroll to position [1046, 0]
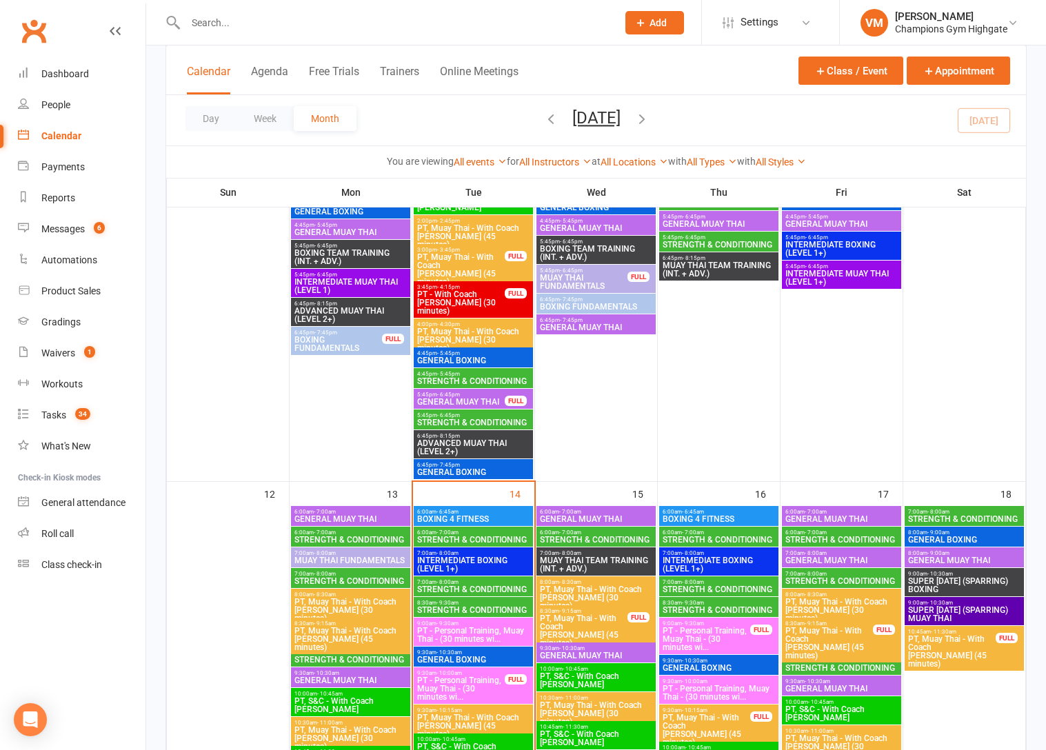
click at [587, 536] on span "STRENGTH & CONDITIONING" at bounding box center [596, 540] width 114 height 8
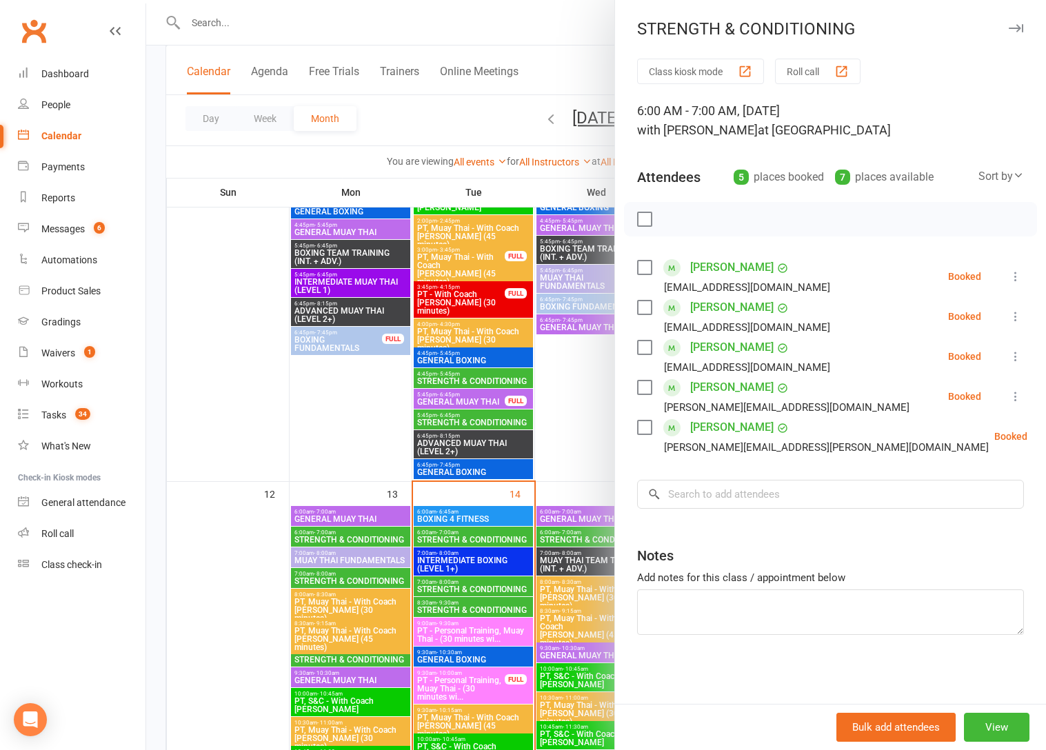
click at [560, 535] on div at bounding box center [596, 375] width 900 height 750
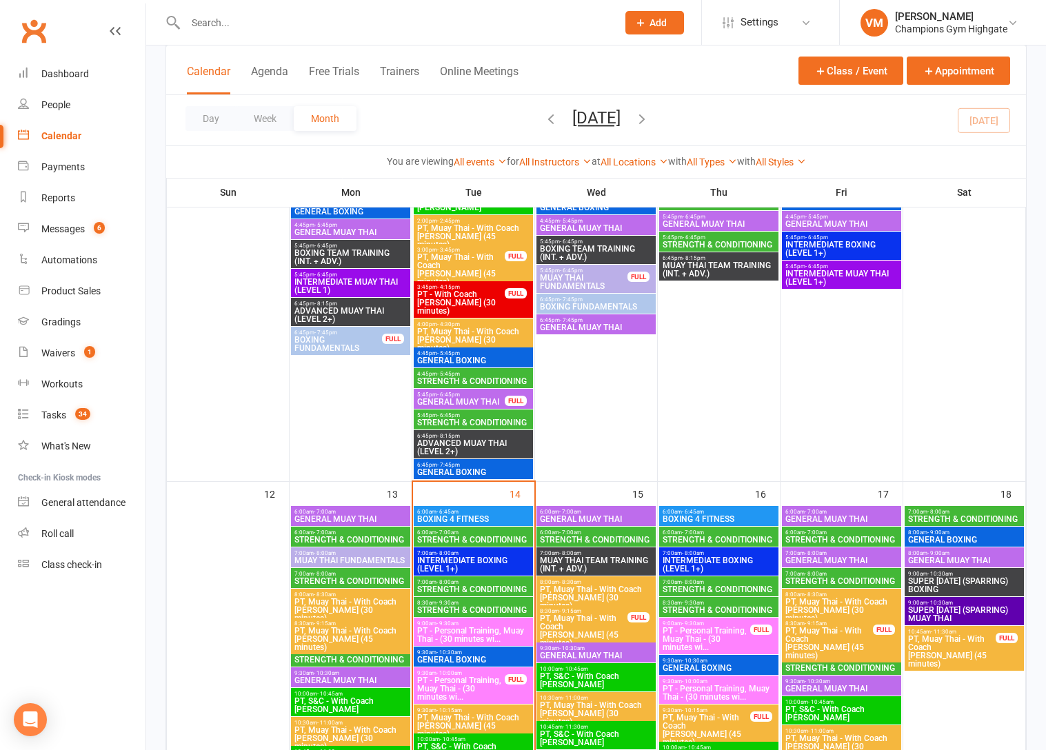
click at [700, 528] on div "6:00am - 7:00am STRENGTH & CONDITIONING" at bounding box center [718, 537] width 119 height 20
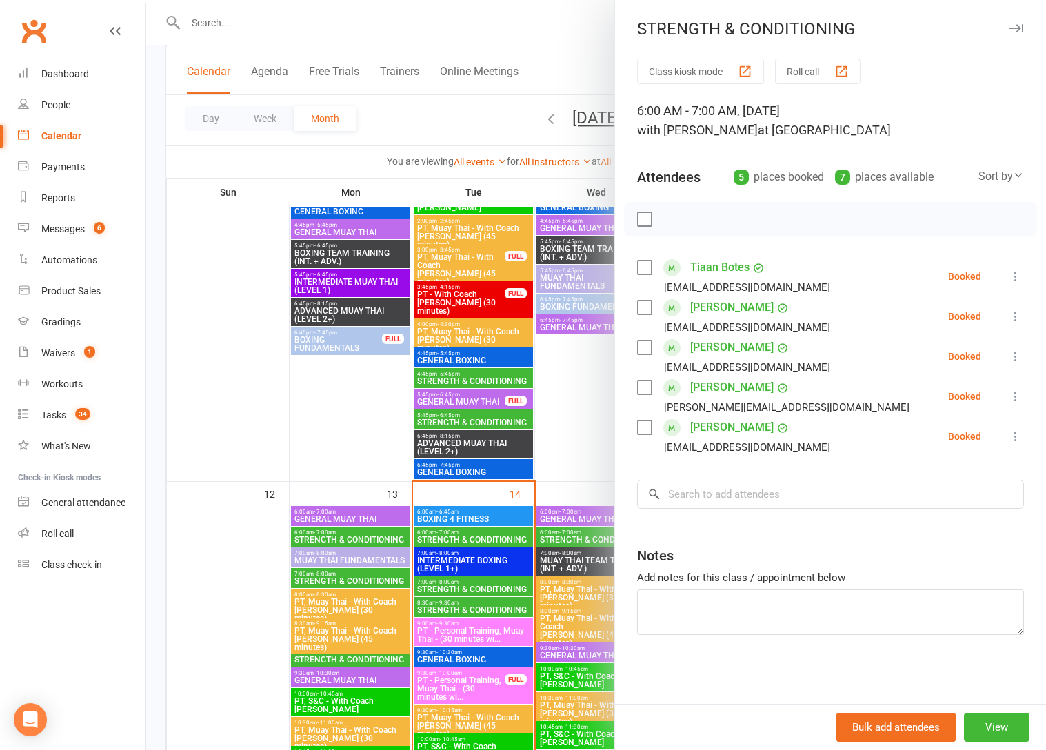
click at [558, 551] on div at bounding box center [596, 375] width 900 height 750
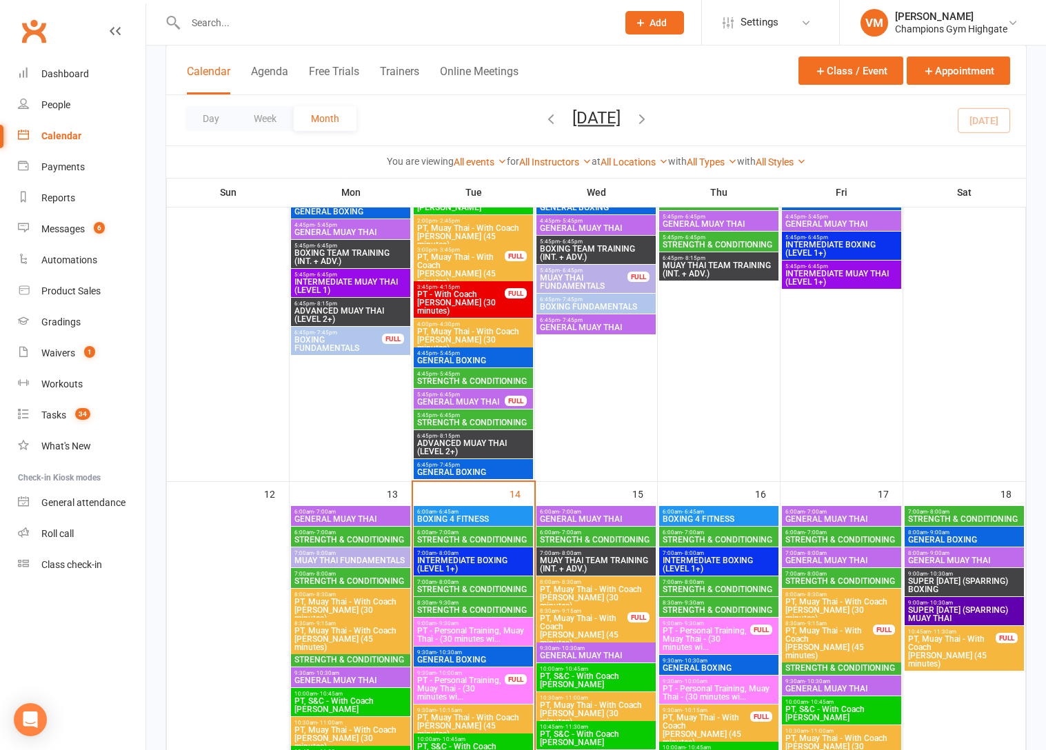
click at [463, 604] on span "8:30am - 9:30am" at bounding box center [473, 603] width 114 height 6
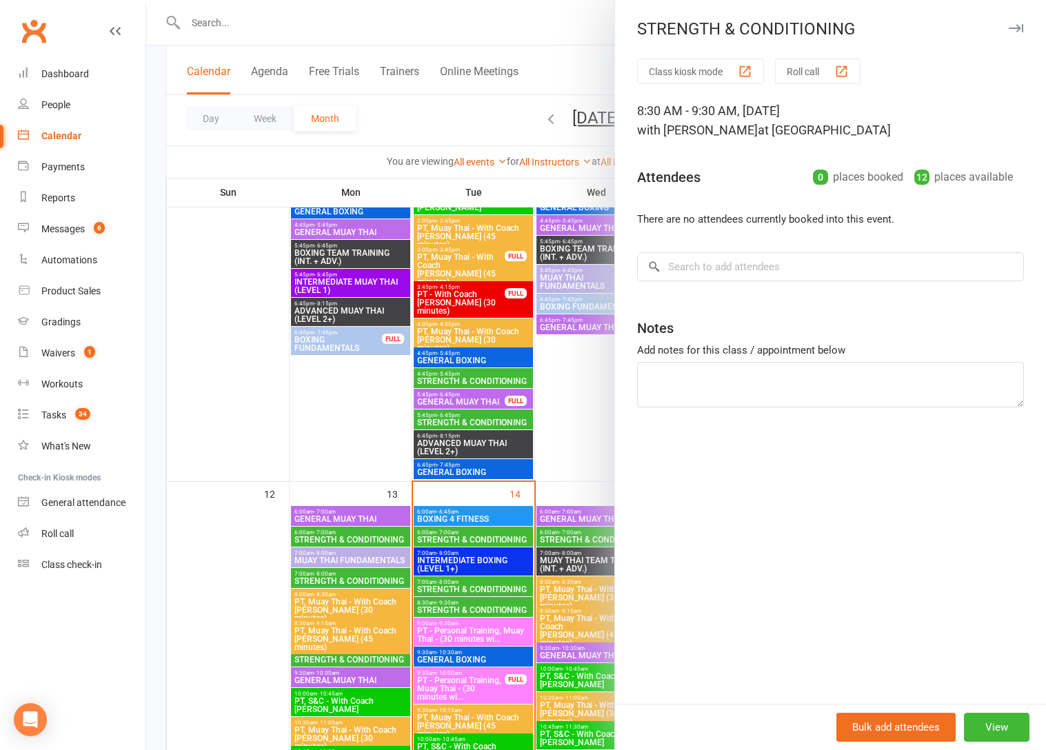
scroll to position [1062, 0]
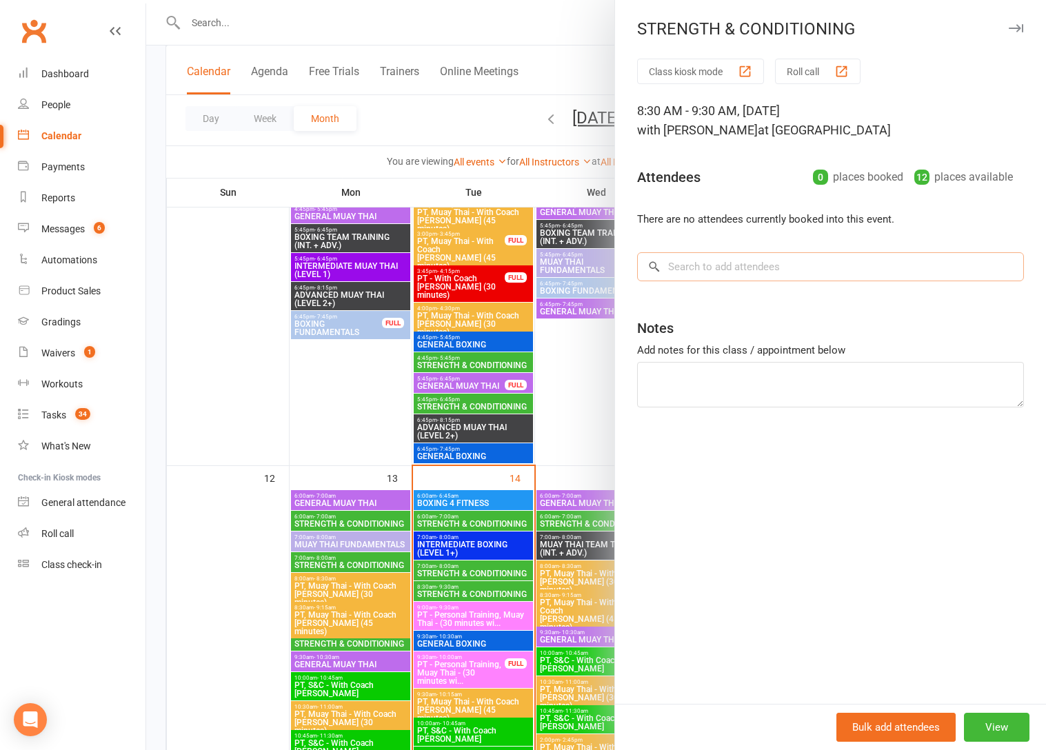
click at [692, 263] on input "search" at bounding box center [830, 266] width 387 height 29
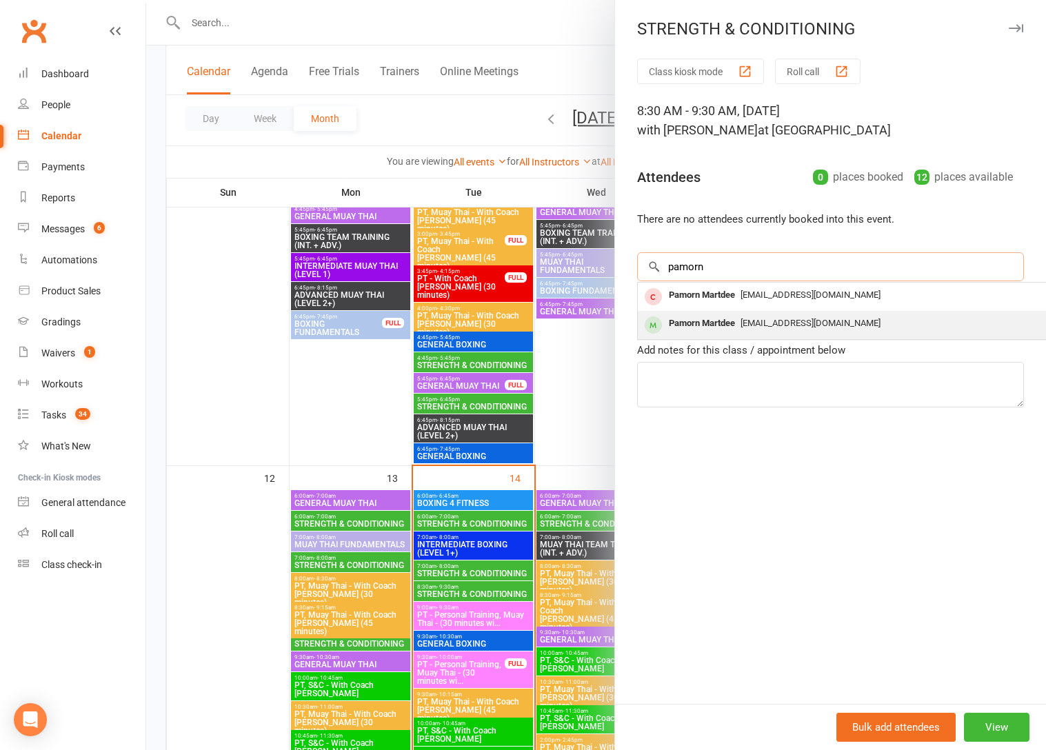
type input "pamorn"
click at [747, 326] on span "[EMAIL_ADDRESS][DOMAIN_NAME]" at bounding box center [810, 323] width 140 height 10
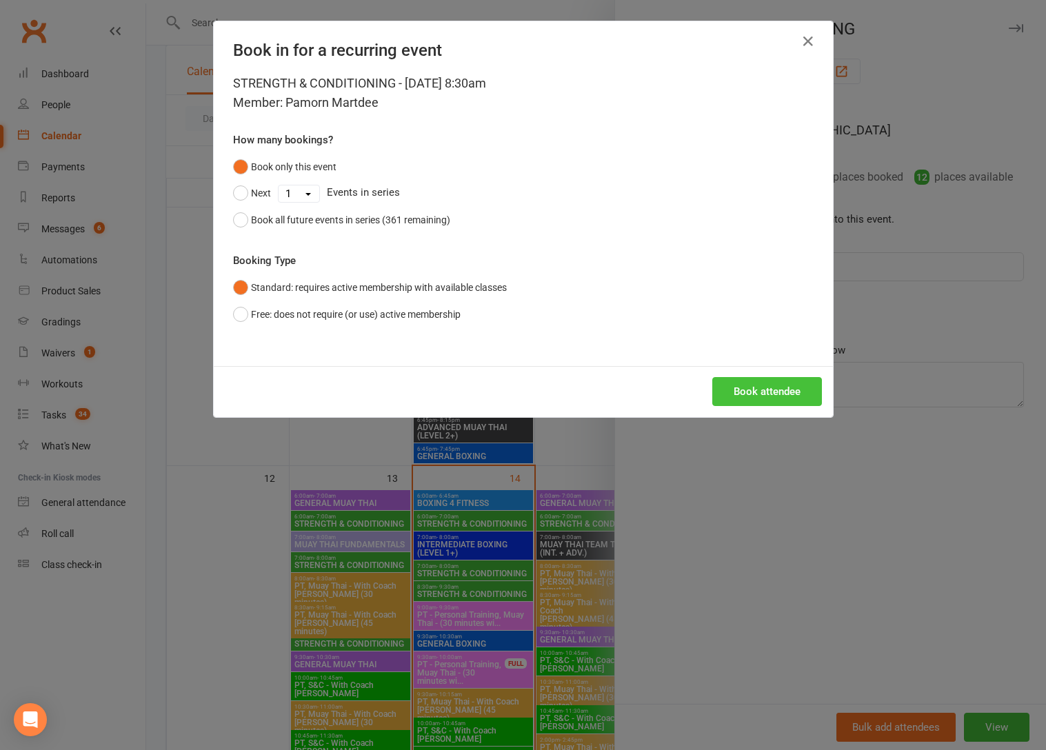
click at [761, 396] on button "Book attendee" at bounding box center [767, 391] width 110 height 29
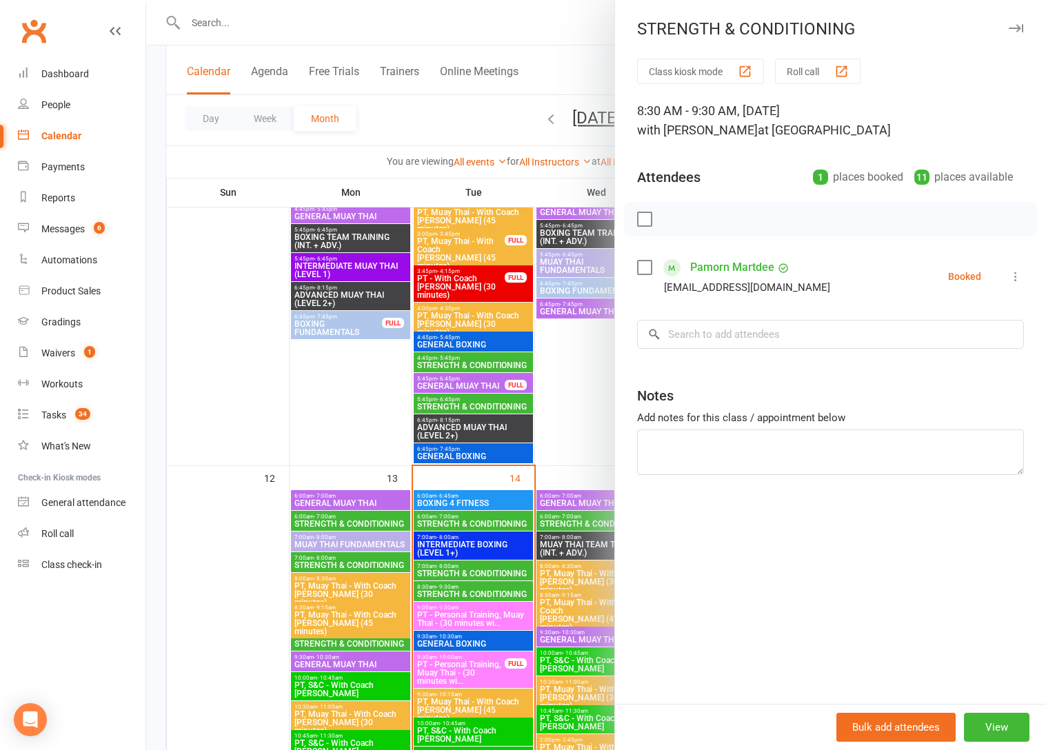
click at [649, 262] on label at bounding box center [644, 268] width 14 height 14
click at [673, 218] on icon "button" at bounding box center [674, 219] width 15 height 15
click at [472, 115] on div at bounding box center [596, 375] width 900 height 750
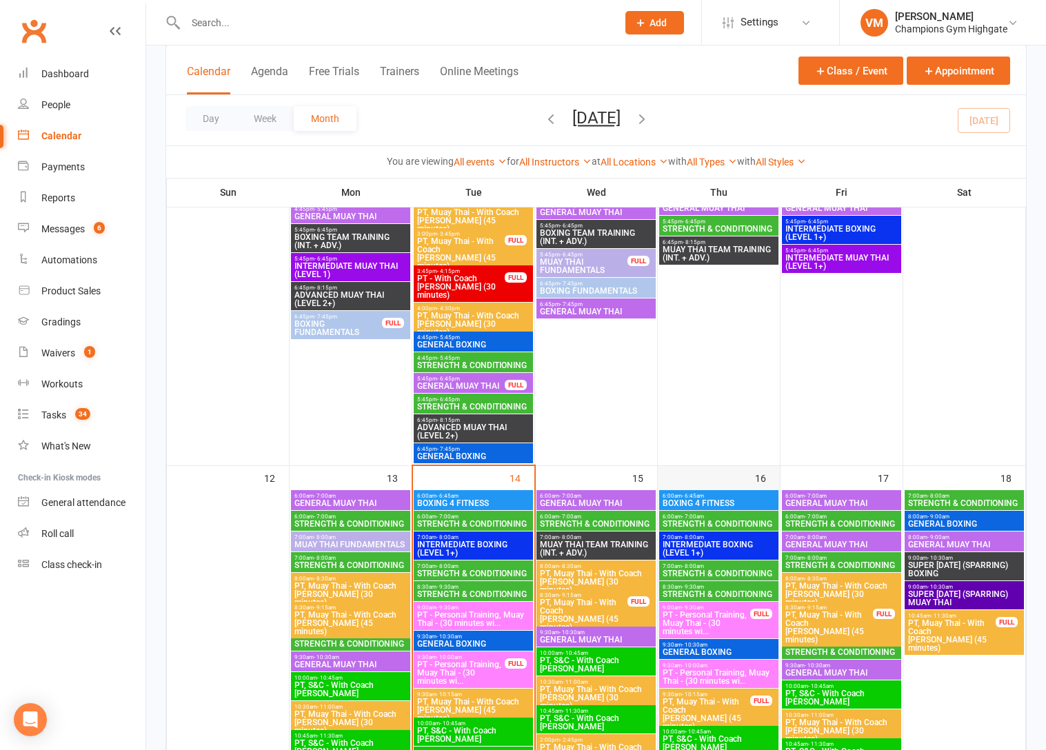
scroll to position [1061, 0]
